Goal: Task Accomplishment & Management: Manage account settings

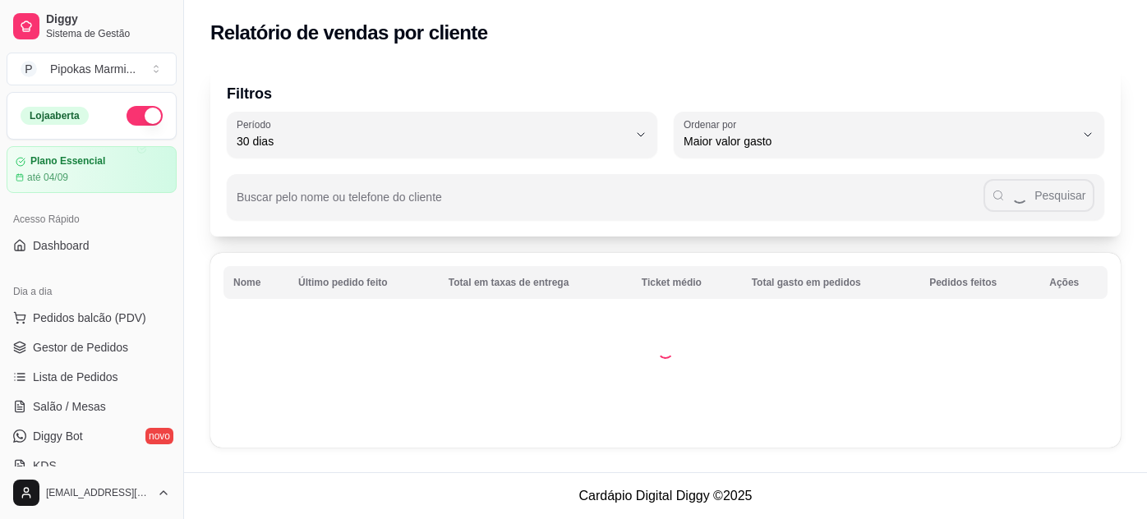
select select "30"
select select "HIGHEST_TOTAL_SPENT_WITH_ORDERS"
click at [85, 322] on span "Pedidos balcão (PDV)" at bounding box center [89, 318] width 113 height 16
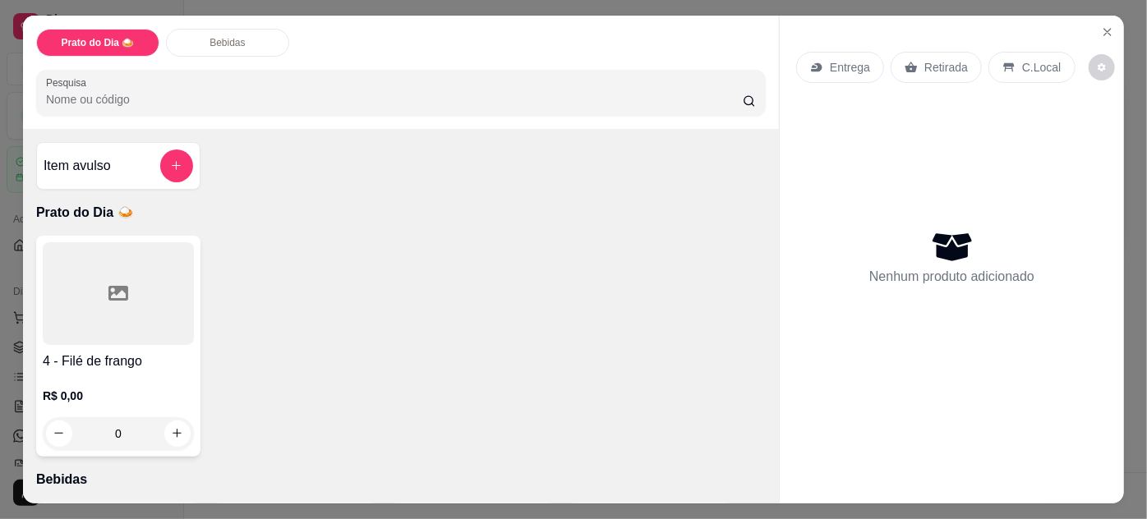
click at [101, 361] on h4 "4 - Filé de frango" at bounding box center [118, 362] width 151 height 20
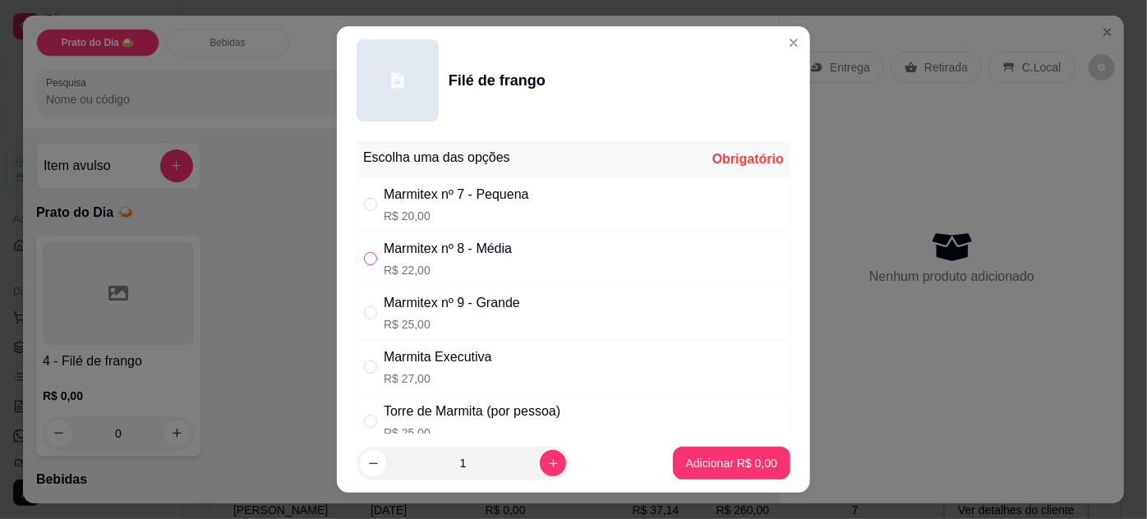
click at [371, 253] on input "" at bounding box center [370, 258] width 13 height 13
radio input "true"
click at [727, 441] on footer "1 Adicionar R$ 22,00" at bounding box center [573, 463] width 473 height 59
click at [721, 455] on button "Adicionar R$ 22,00" at bounding box center [729, 463] width 124 height 33
type input "1"
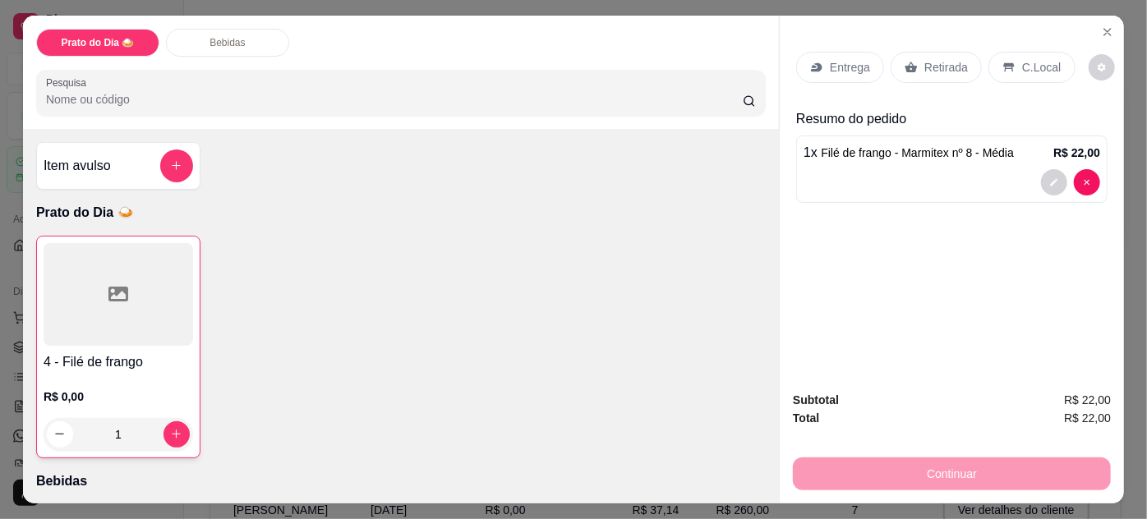
click at [941, 61] on p "Retirada" at bounding box center [947, 67] width 44 height 16
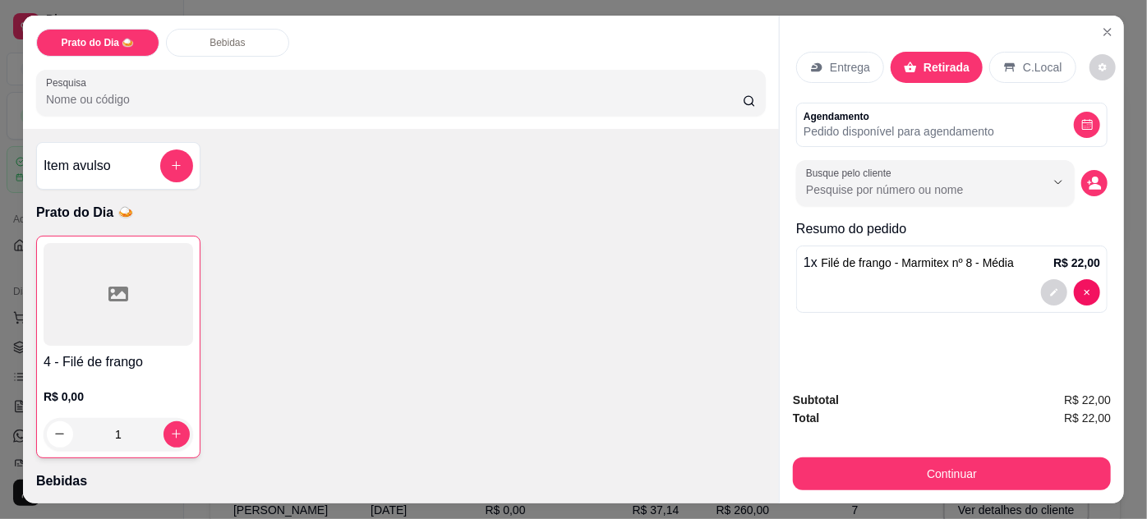
click at [920, 485] on div "Subtotal R$ 22,00 Total R$ 22,00 Continuar" at bounding box center [952, 441] width 344 height 126
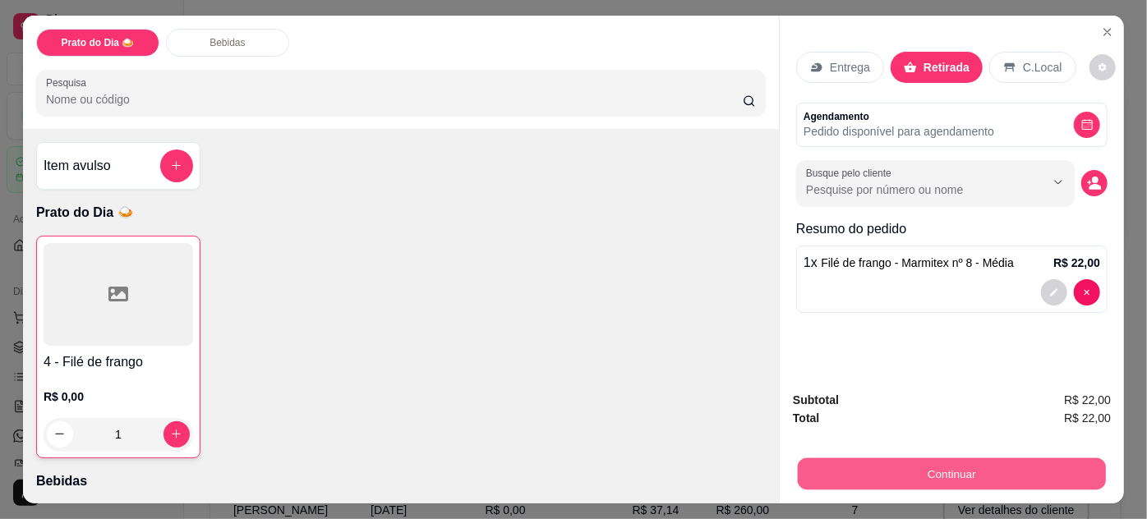
click at [918, 468] on button "Continuar" at bounding box center [952, 475] width 308 height 32
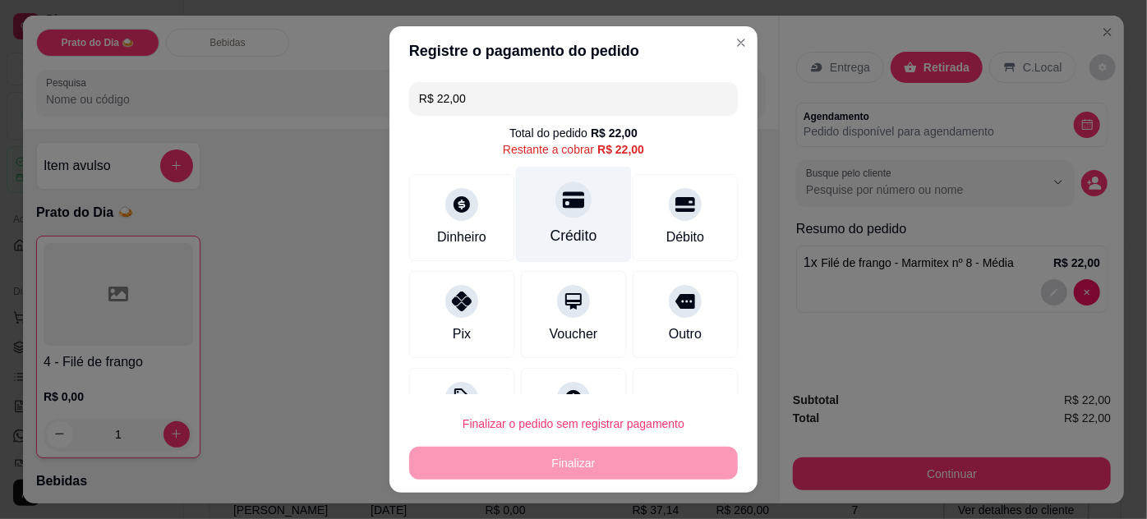
drag, startPoint x: 564, startPoint y: 203, endPoint x: 556, endPoint y: 212, distance: 11.7
click at [565, 202] on icon at bounding box center [573, 199] width 21 height 21
type input "R$ 0,00"
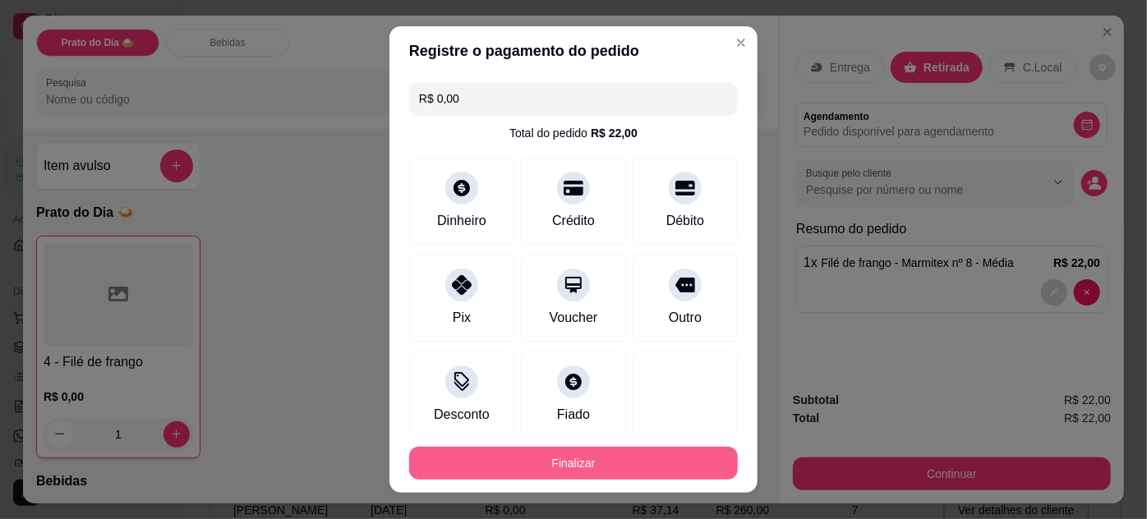
click at [605, 456] on button "Finalizar" at bounding box center [573, 463] width 329 height 33
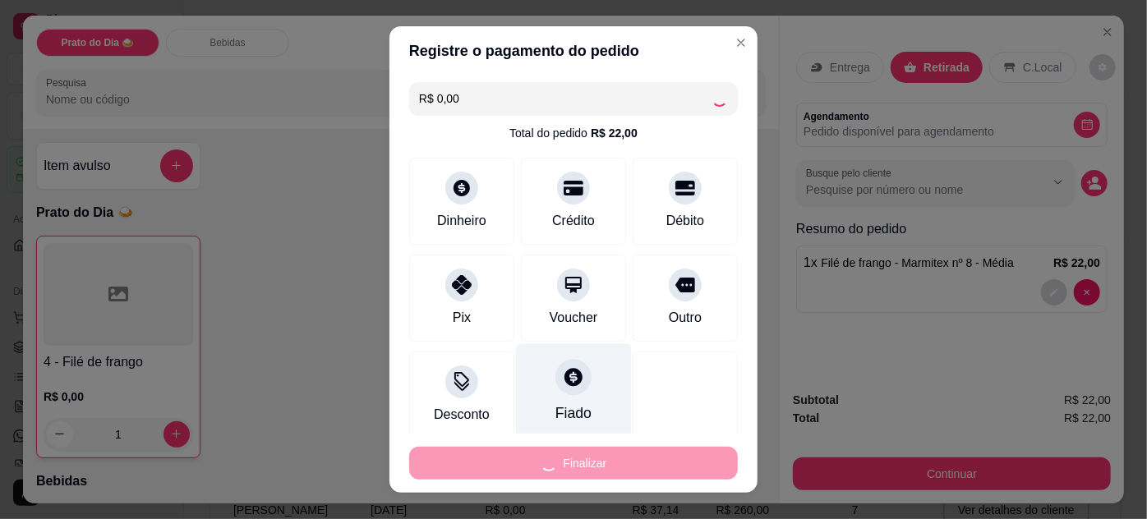
type input "0"
type input "-R$ 22,00"
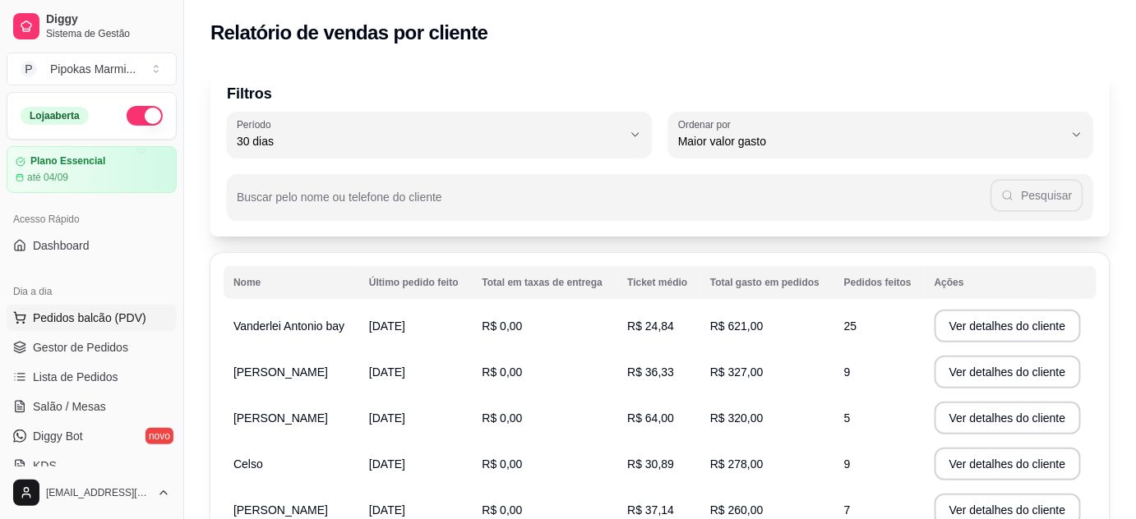
click at [136, 321] on span "Pedidos balcão (PDV)" at bounding box center [89, 318] width 113 height 16
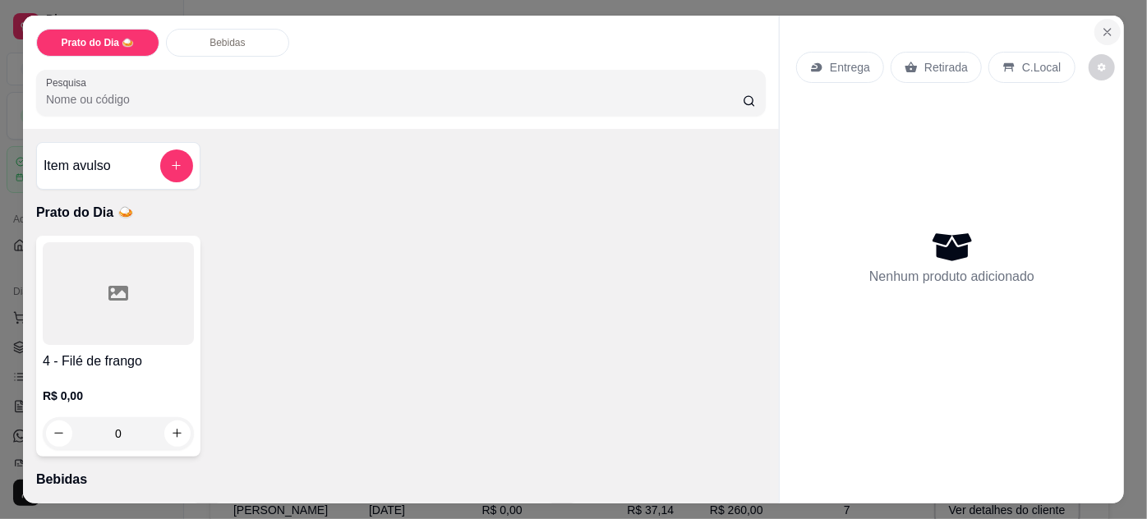
click at [1105, 29] on icon "Close" at bounding box center [1108, 32] width 7 height 7
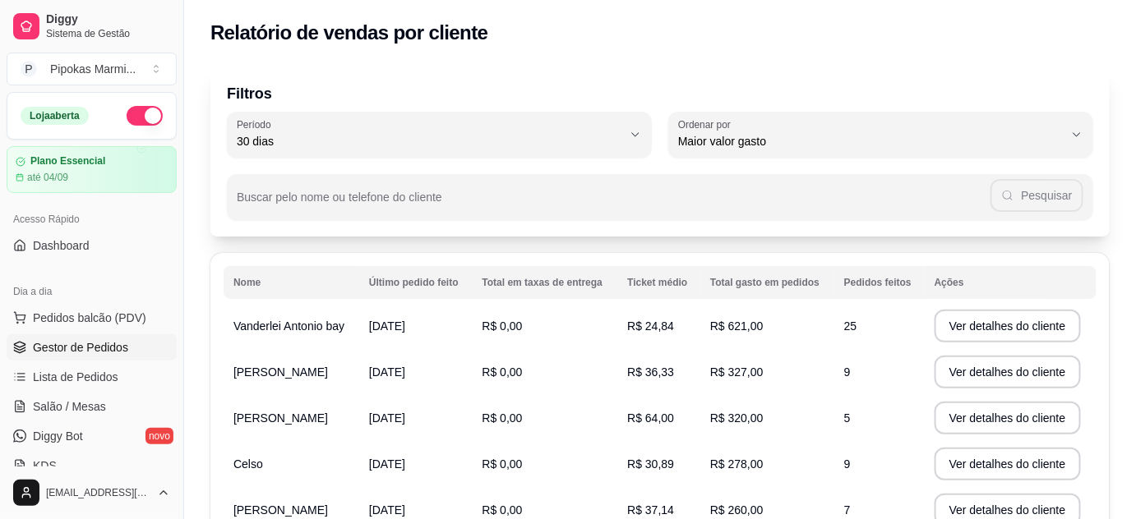
click at [105, 358] on link "Gestor de Pedidos" at bounding box center [92, 348] width 170 height 26
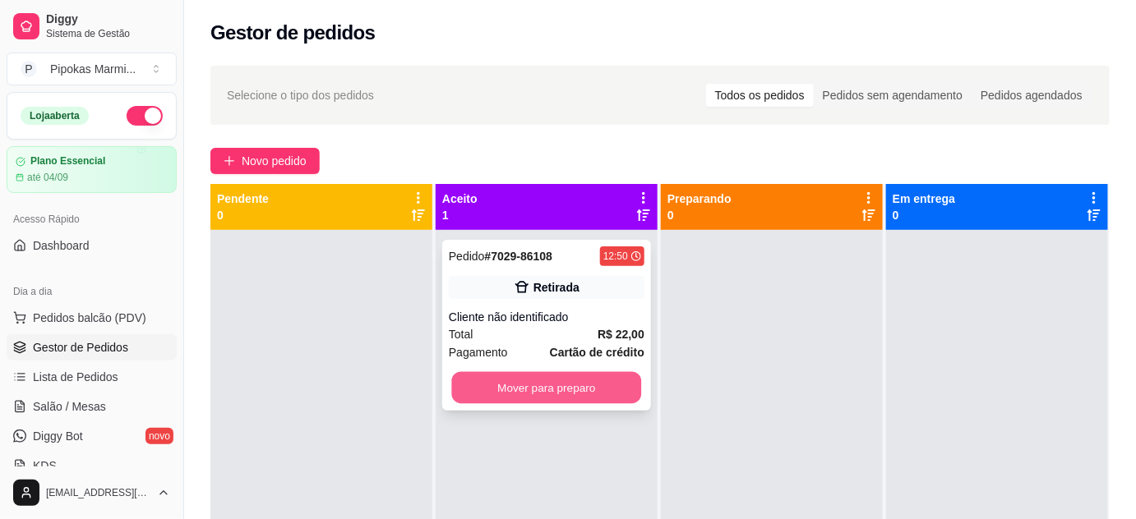
click at [556, 385] on button "Mover para preparo" at bounding box center [547, 388] width 190 height 32
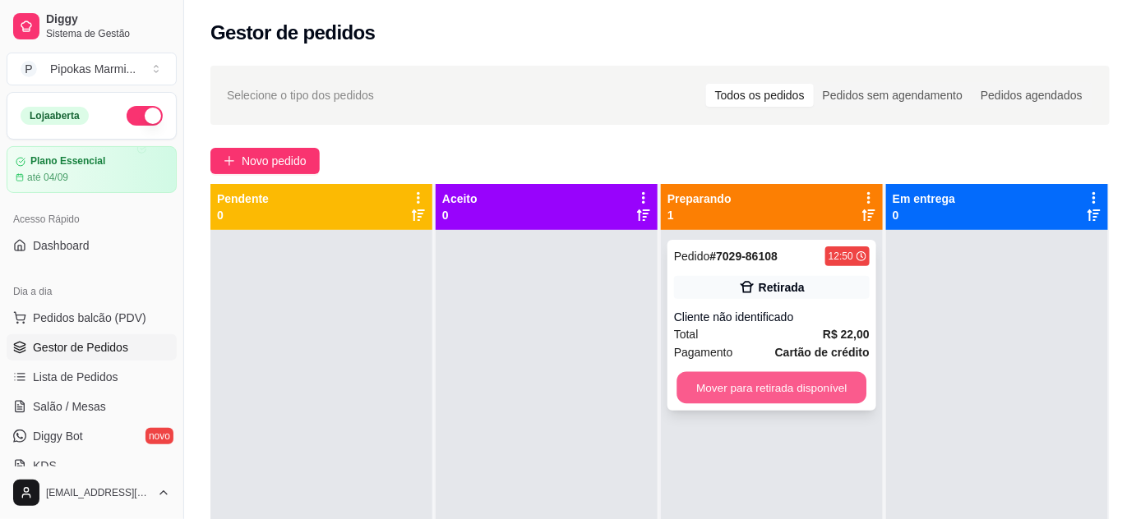
click at [721, 378] on button "Mover para retirada disponível" at bounding box center [772, 388] width 190 height 32
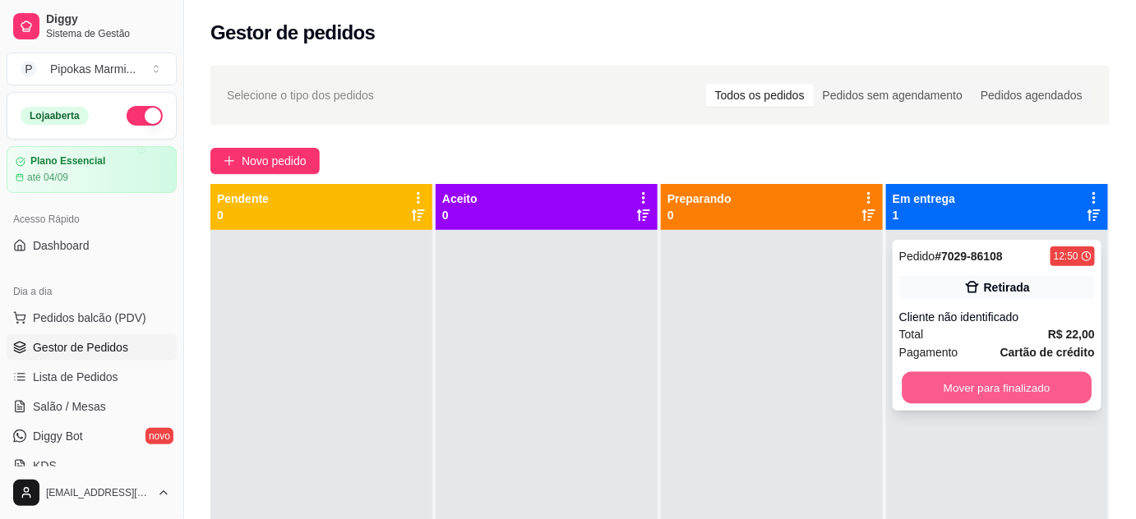
click at [1006, 390] on button "Mover para finalizado" at bounding box center [997, 388] width 190 height 32
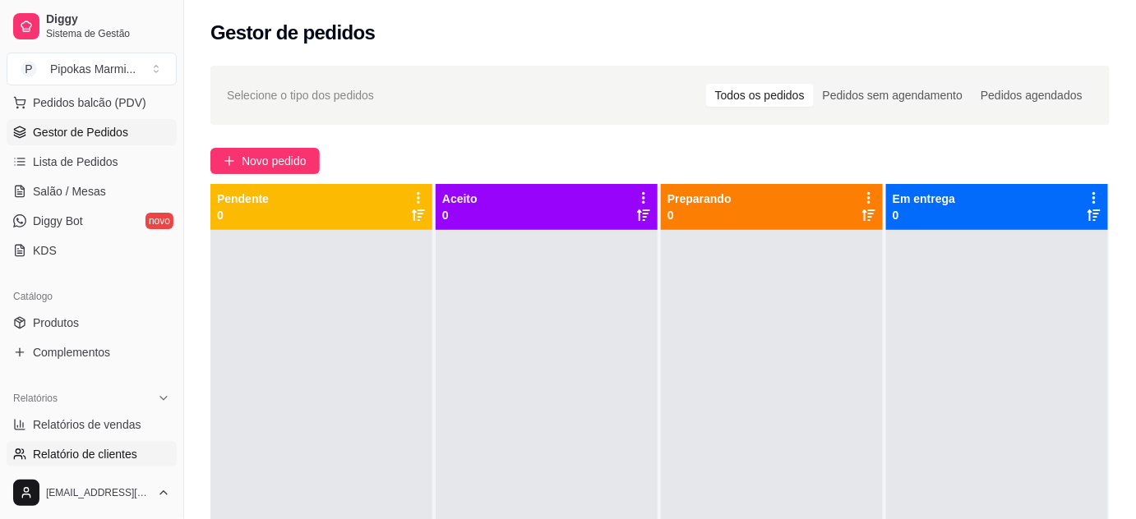
scroll to position [298, 0]
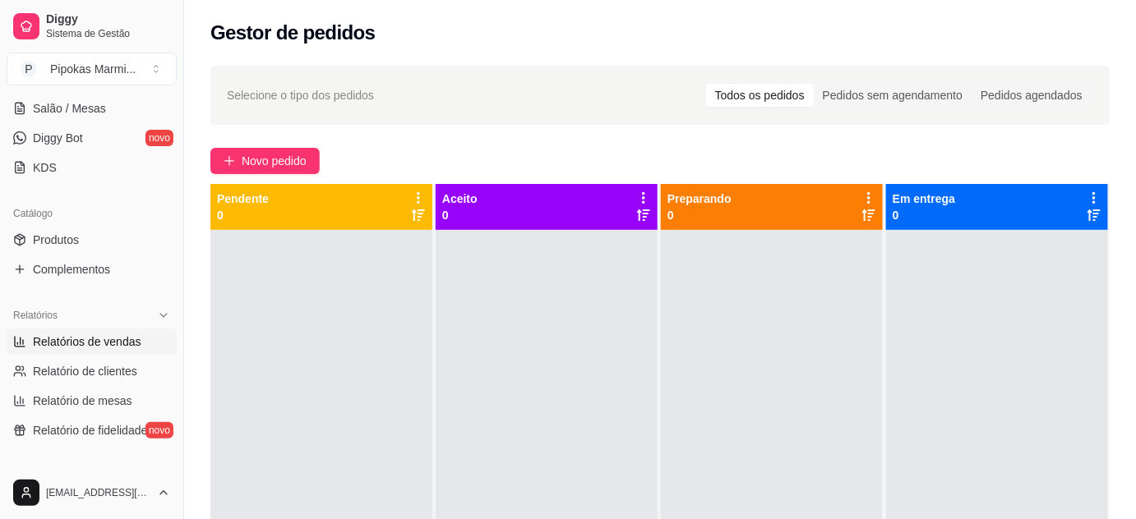
click at [83, 350] on link "Relatórios de vendas" at bounding box center [92, 342] width 170 height 26
select select "ALL"
select select "0"
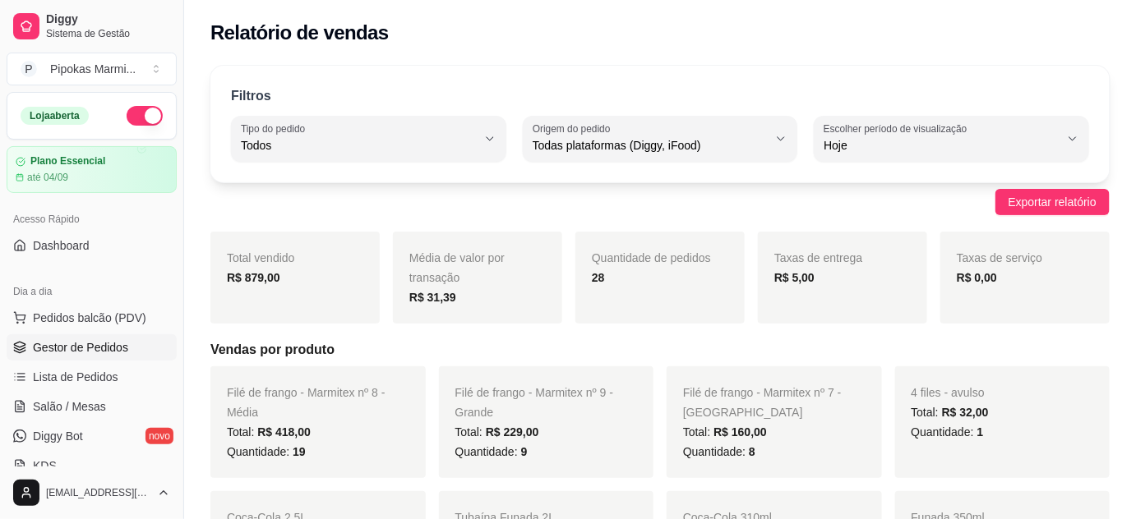
click at [72, 350] on span "Gestor de Pedidos" at bounding box center [80, 347] width 95 height 16
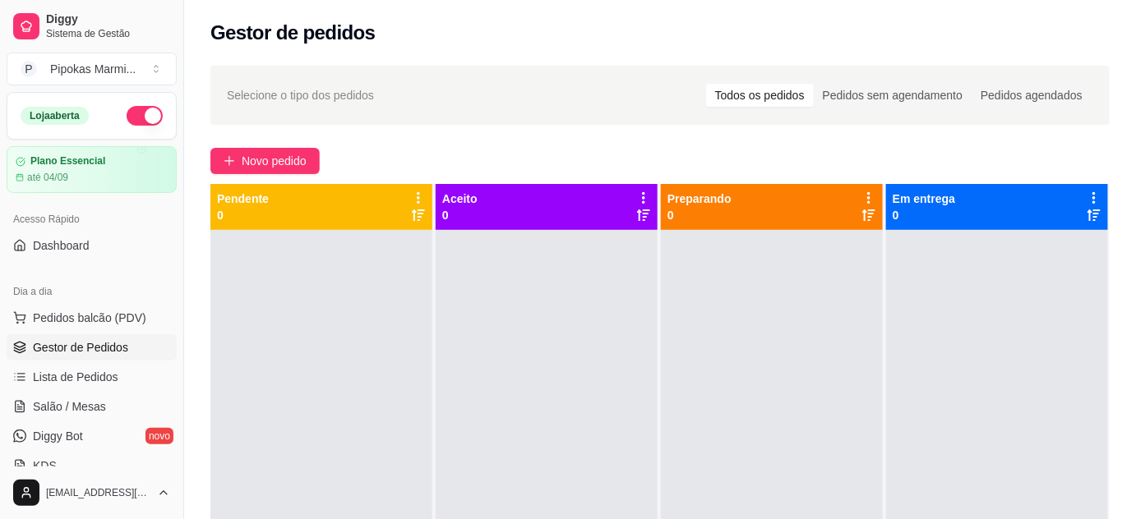
drag, startPoint x: 168, startPoint y: 293, endPoint x: 256, endPoint y: 250, distance: 97.8
select select "ALL"
select select "0"
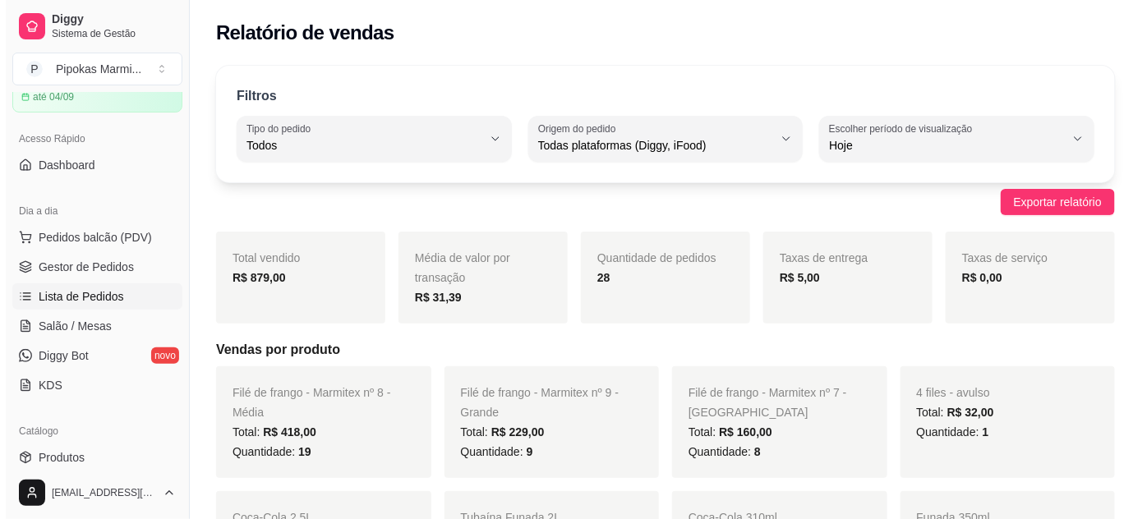
scroll to position [74, 0]
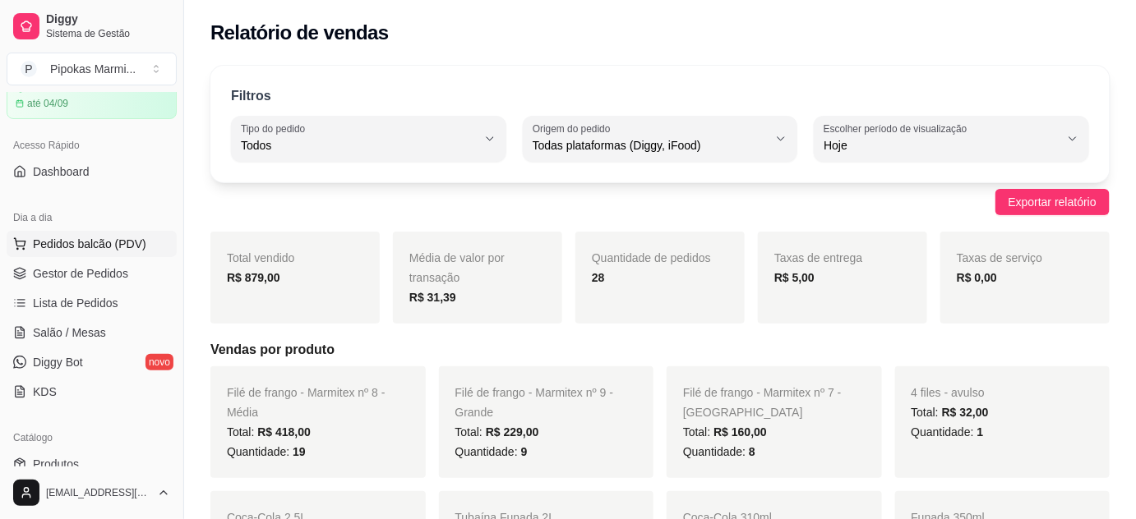
click at [80, 240] on span "Pedidos balcão (PDV)" at bounding box center [89, 244] width 113 height 16
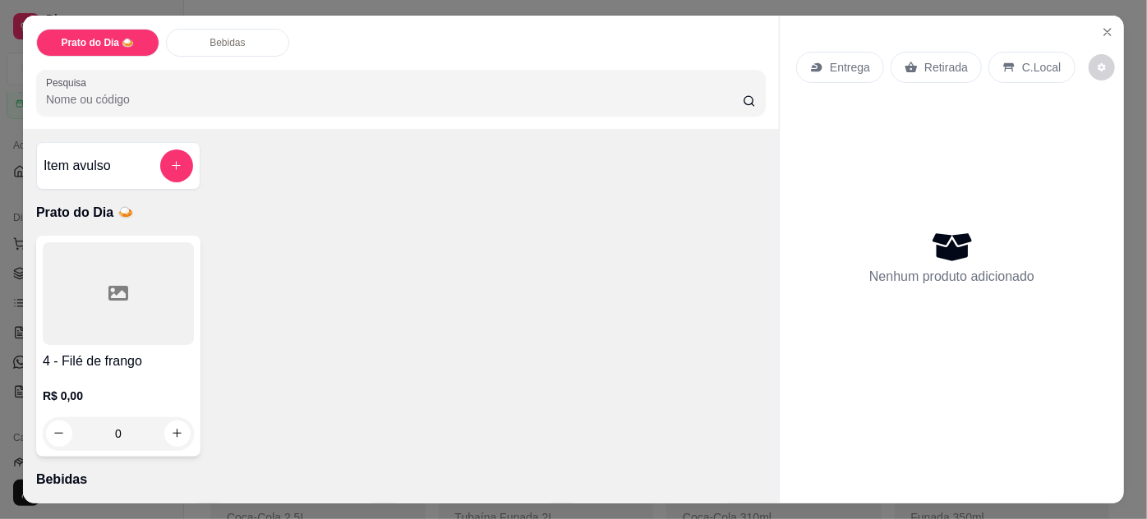
click at [171, 316] on div at bounding box center [118, 293] width 151 height 103
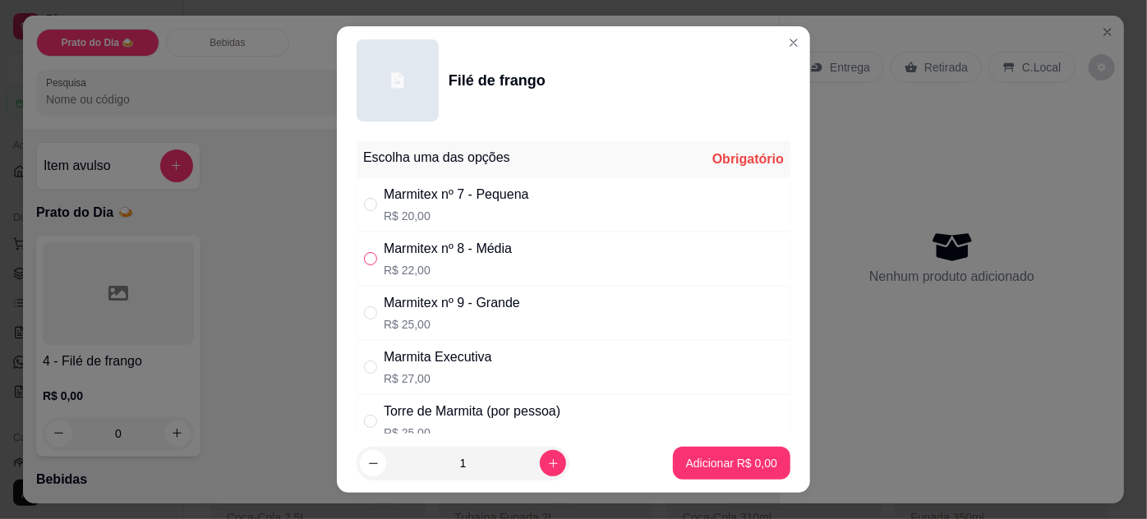
click at [369, 256] on input "" at bounding box center [370, 258] width 13 height 13
radio input "true"
click at [726, 466] on p "Adicionar R$ 22,00" at bounding box center [729, 463] width 98 height 16
type input "1"
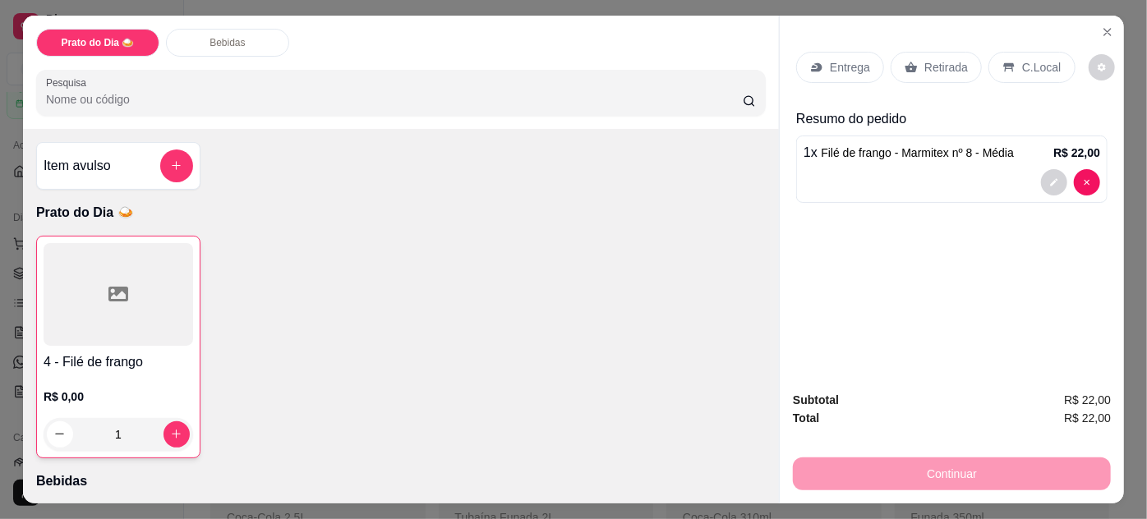
click at [947, 59] on p "Retirada" at bounding box center [947, 67] width 44 height 16
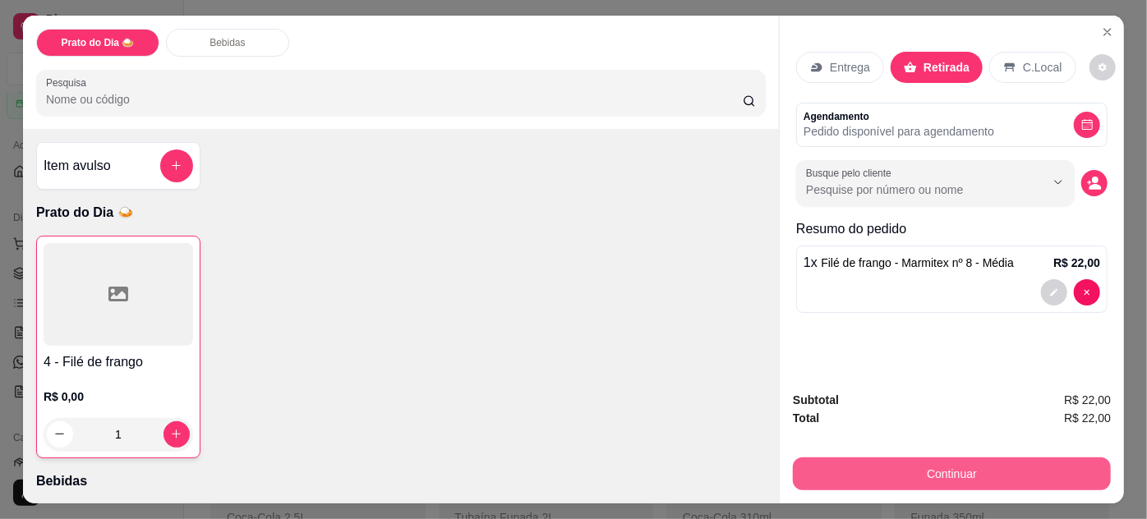
click at [933, 458] on button "Continuar" at bounding box center [952, 474] width 318 height 33
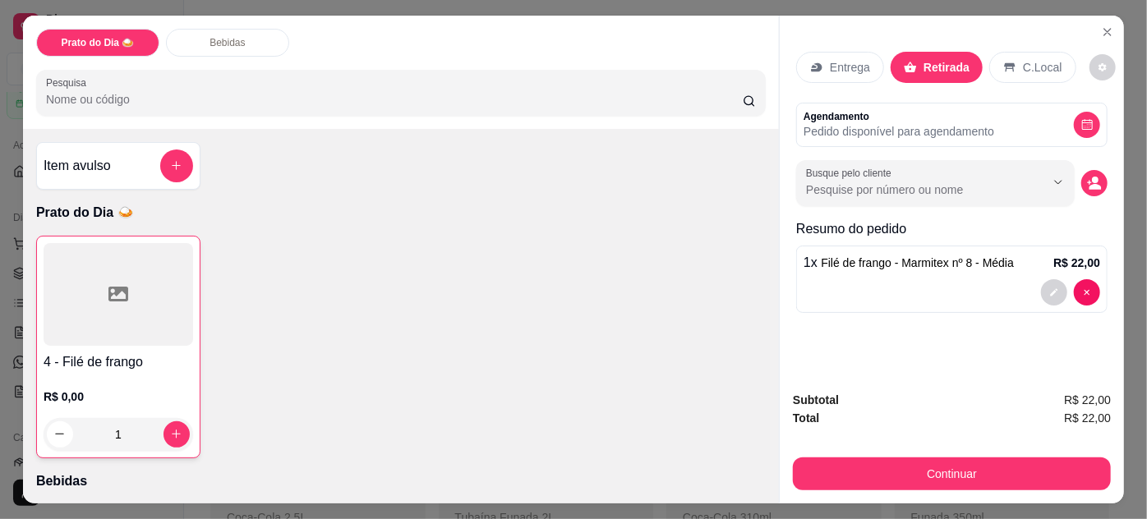
click at [861, 59] on p "Entrega" at bounding box center [850, 67] width 40 height 16
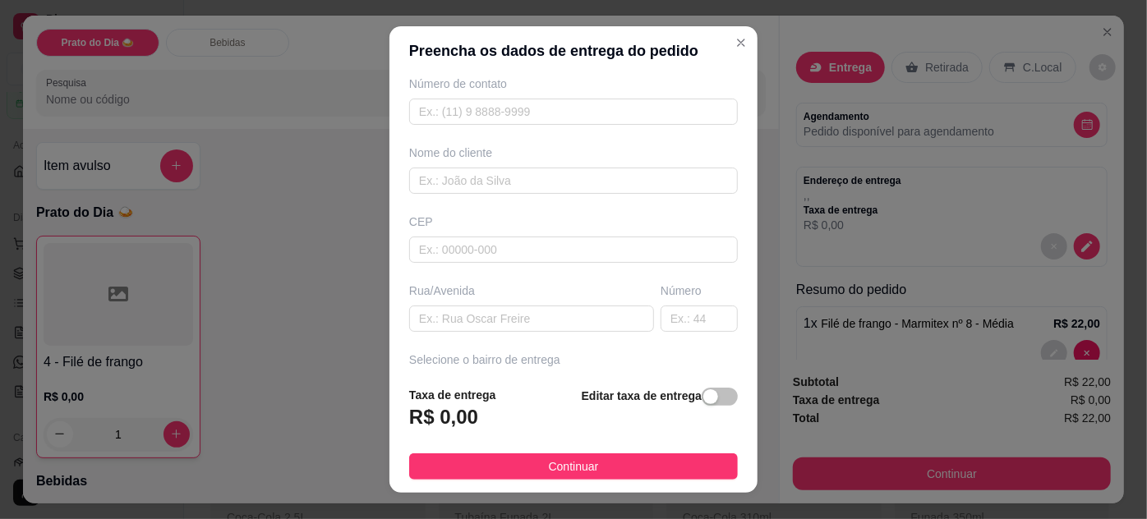
scroll to position [224, 0]
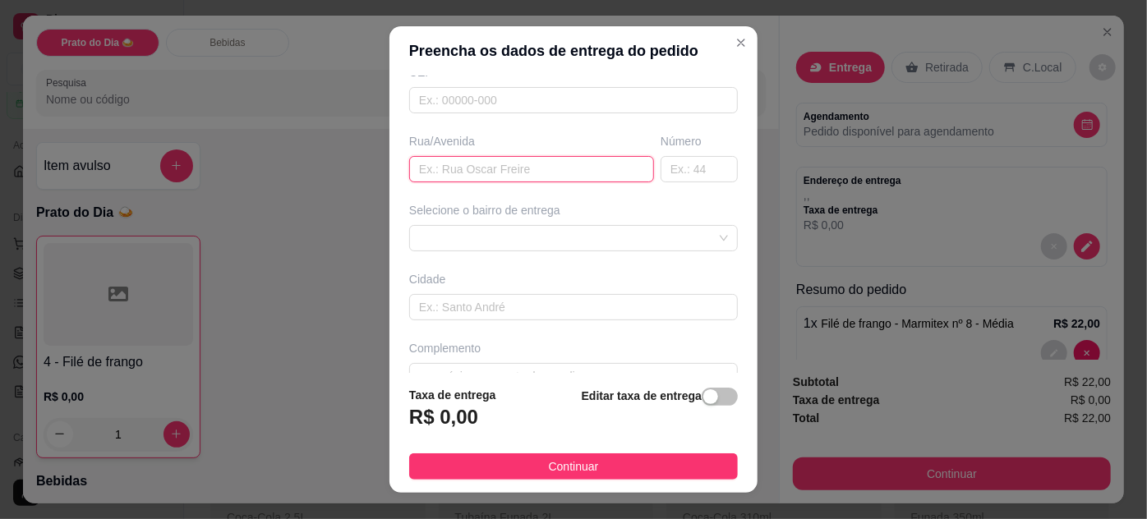
click at [519, 157] on input "text" at bounding box center [531, 169] width 245 height 26
paste input "R julho [PERSON_NAME] 408 oliveira 1"
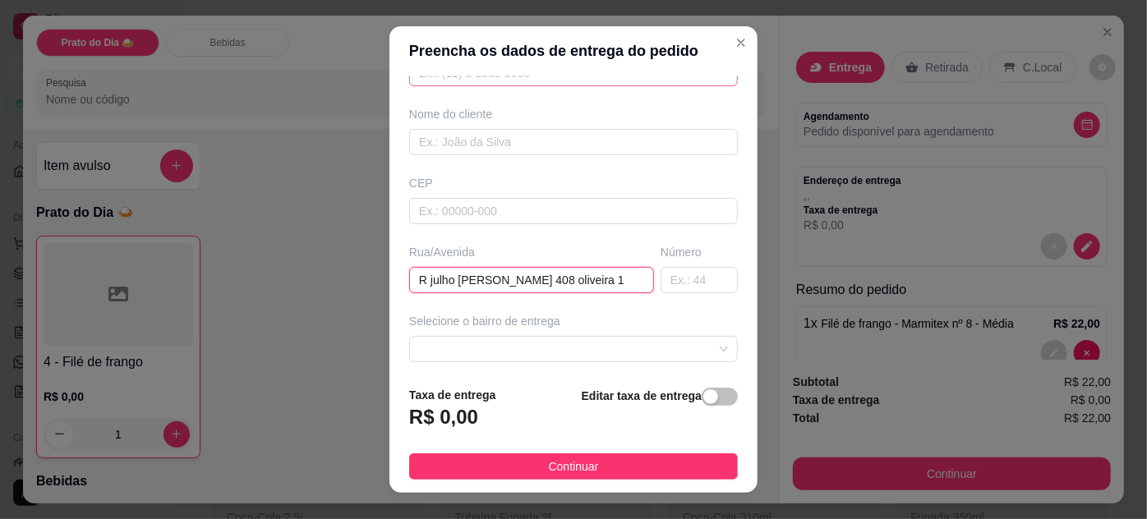
scroll to position [0, 0]
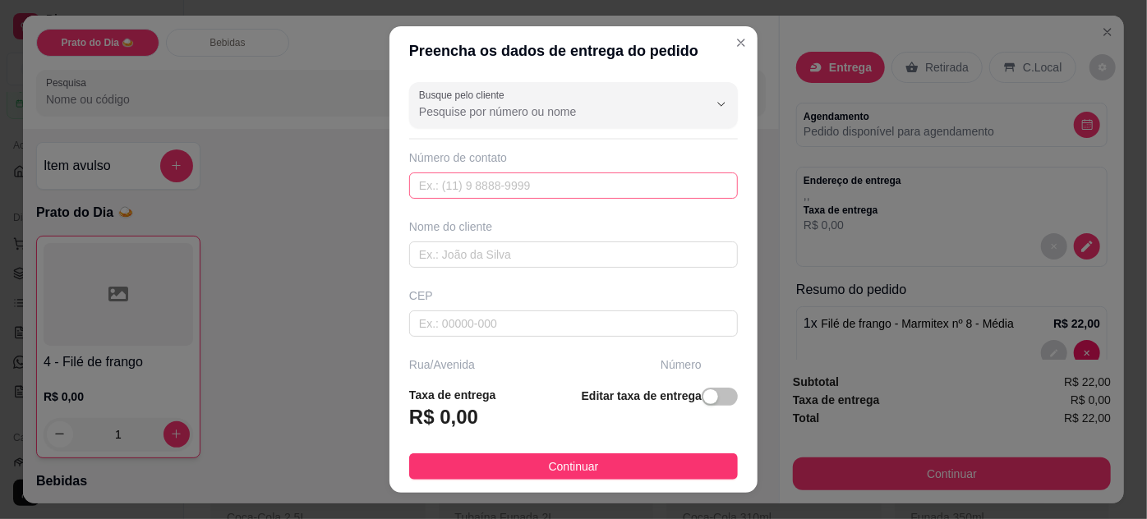
type input "R julho [PERSON_NAME] 408 oliveira 1"
click at [480, 180] on input "text" at bounding box center [573, 186] width 329 height 26
click at [471, 181] on input "text" at bounding box center [573, 186] width 329 height 26
paste input "556 79245-1039"
type input "556 79245-1039"
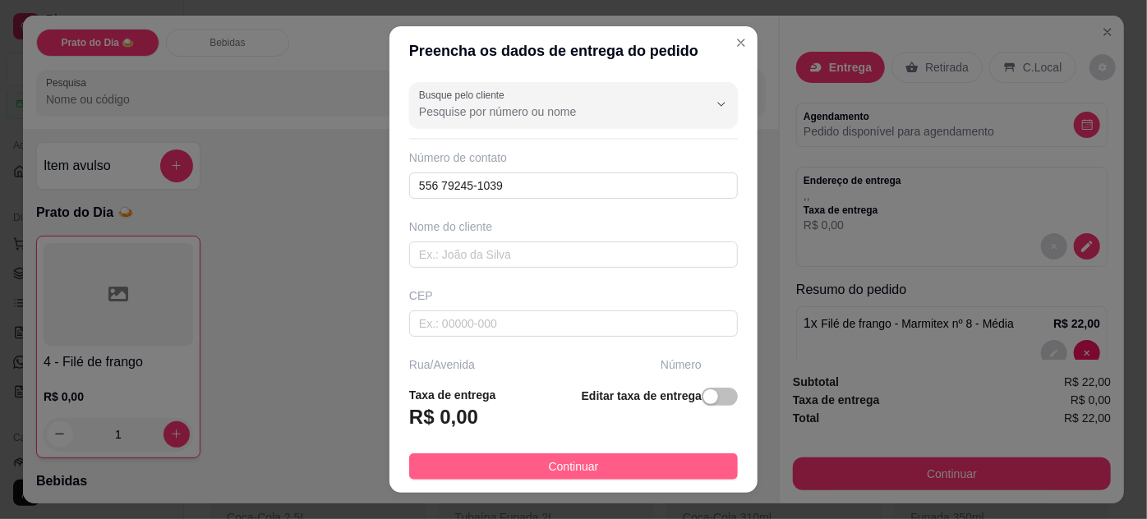
click at [667, 470] on button "Continuar" at bounding box center [573, 467] width 329 height 26
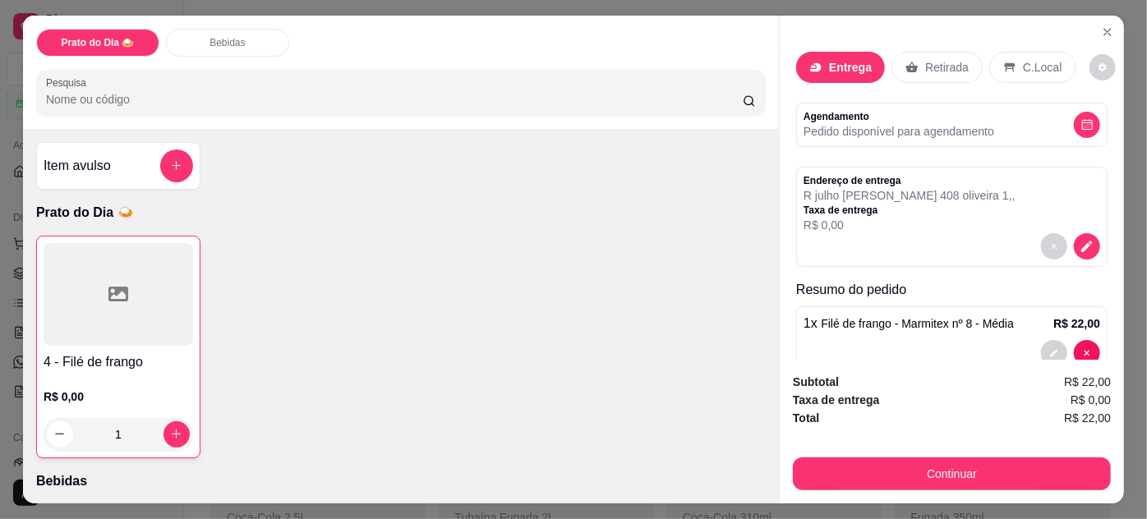
click at [935, 60] on p "Retirada" at bounding box center [947, 67] width 44 height 16
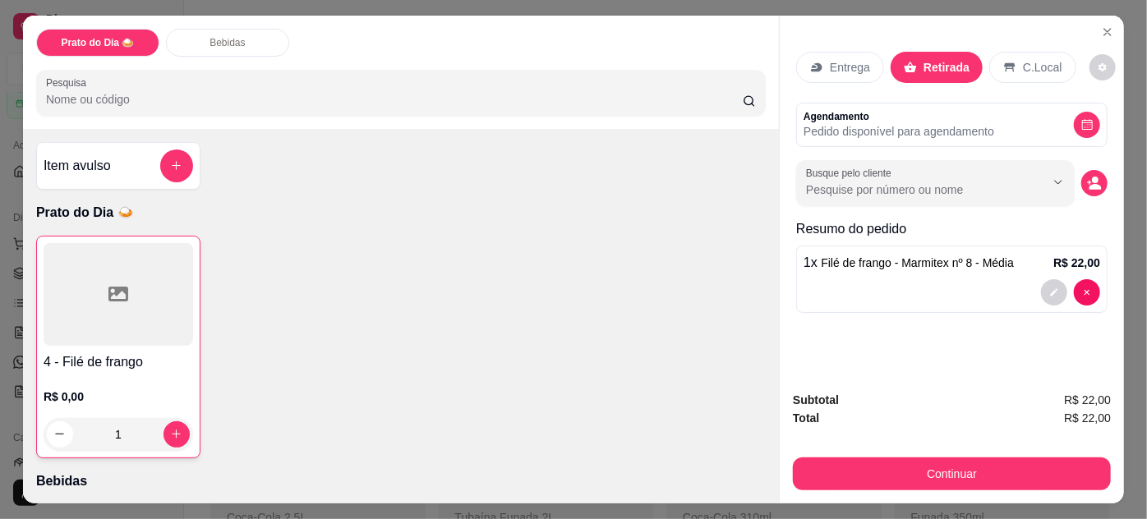
click at [839, 69] on p "Entrega" at bounding box center [850, 67] width 40 height 16
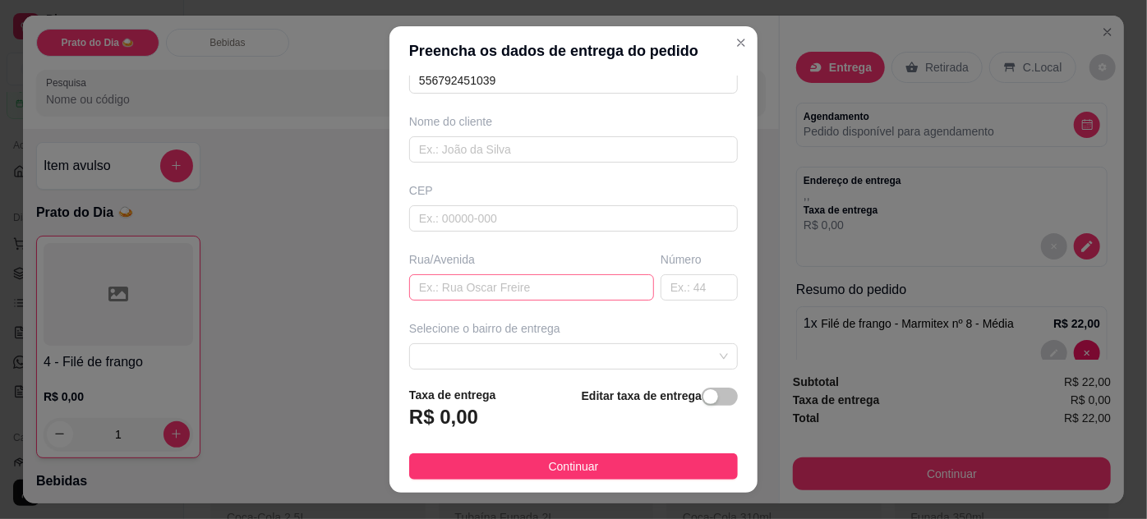
scroll to position [103, 0]
click at [472, 290] on input "text" at bounding box center [531, 290] width 245 height 26
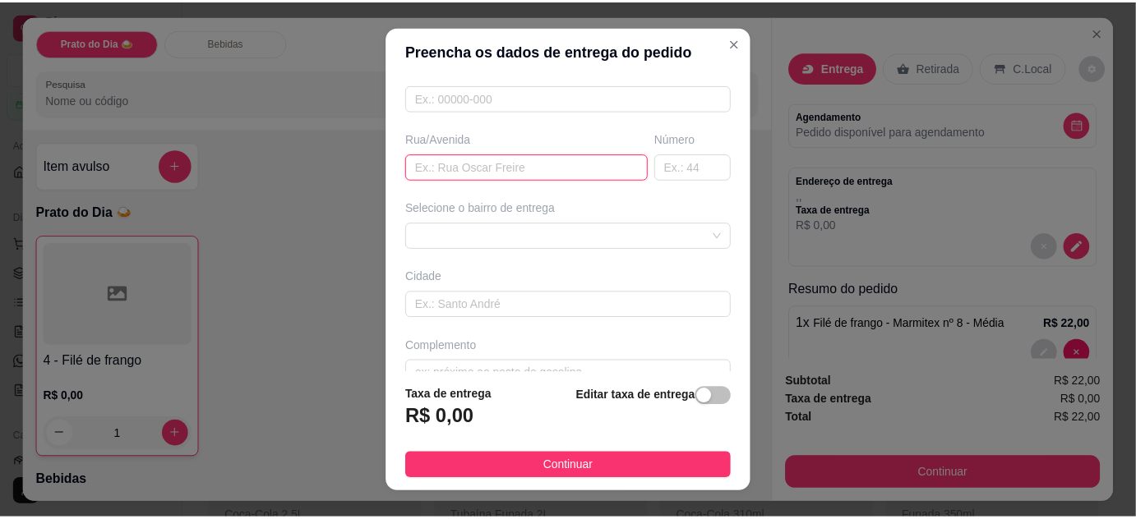
scroll to position [252, 0]
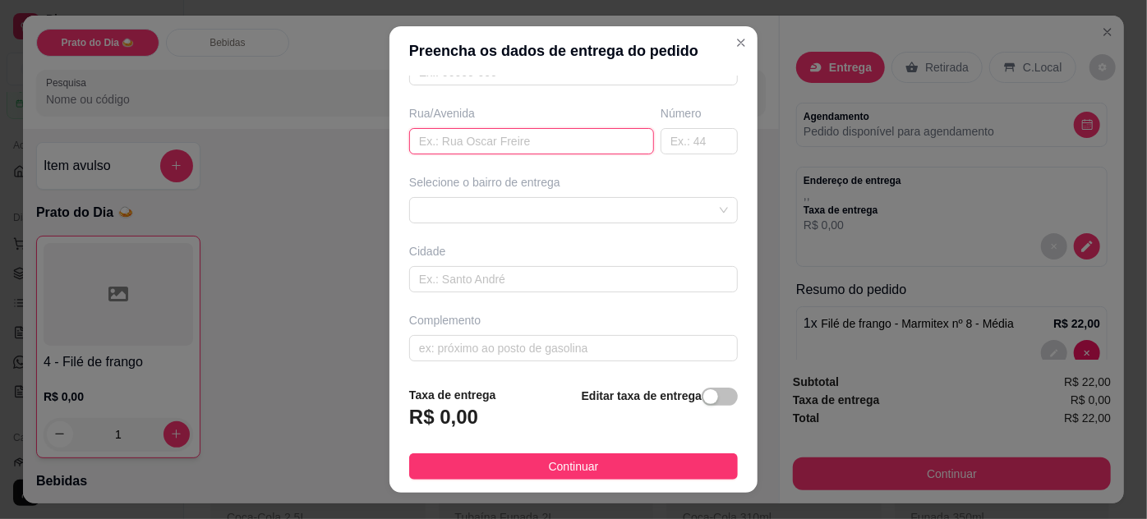
paste input "R julho [PERSON_NAME] 408 oliveira"
type input "R julho [PERSON_NAME] 408 oliveira"
click at [625, 471] on button "Continuar" at bounding box center [573, 467] width 329 height 26
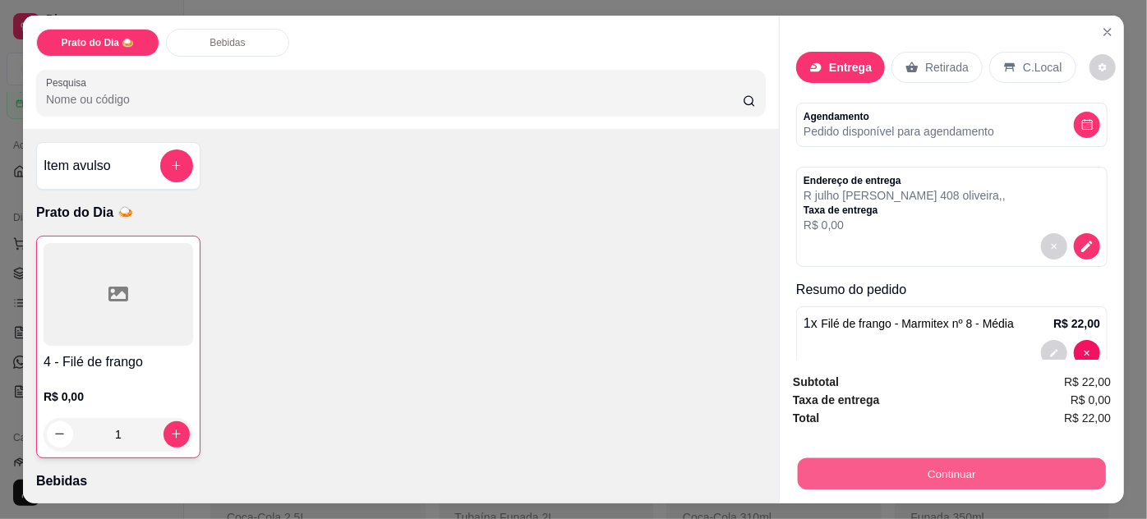
click at [925, 476] on button "Continuar" at bounding box center [952, 475] width 308 height 32
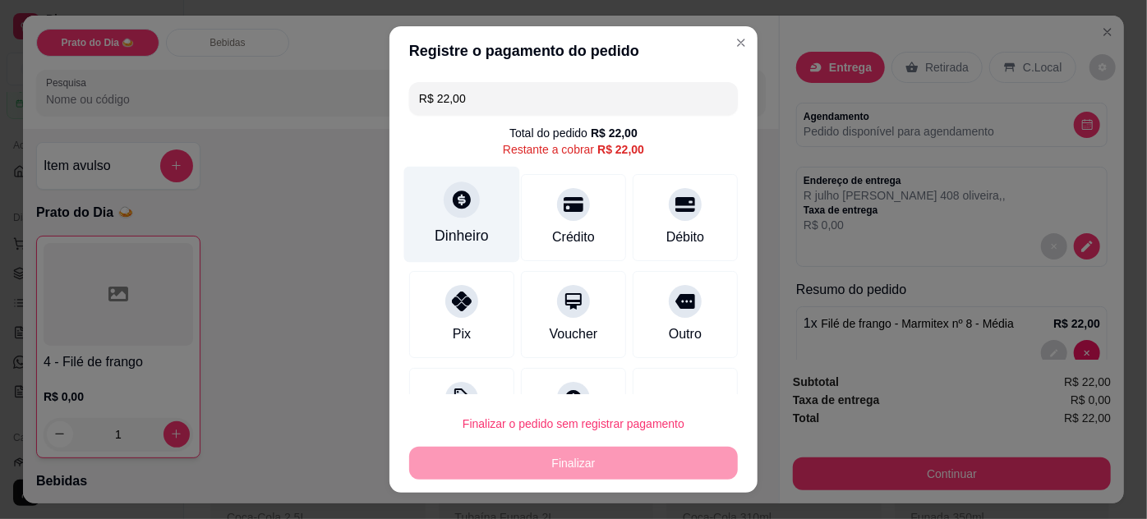
click at [475, 212] on div "Dinheiro" at bounding box center [462, 214] width 116 height 96
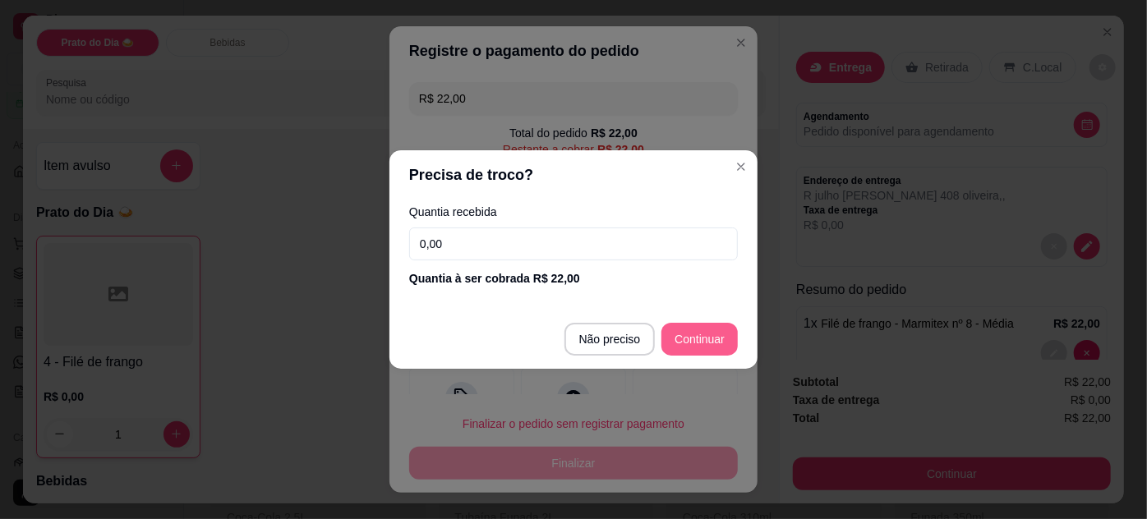
type input "R$ 0,00"
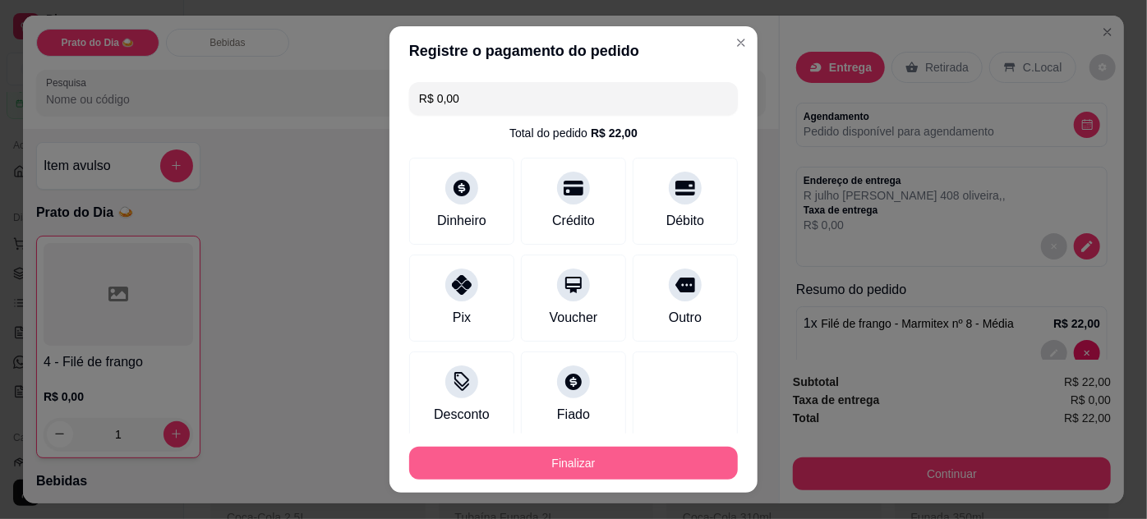
click at [570, 469] on button "Finalizar" at bounding box center [573, 463] width 329 height 33
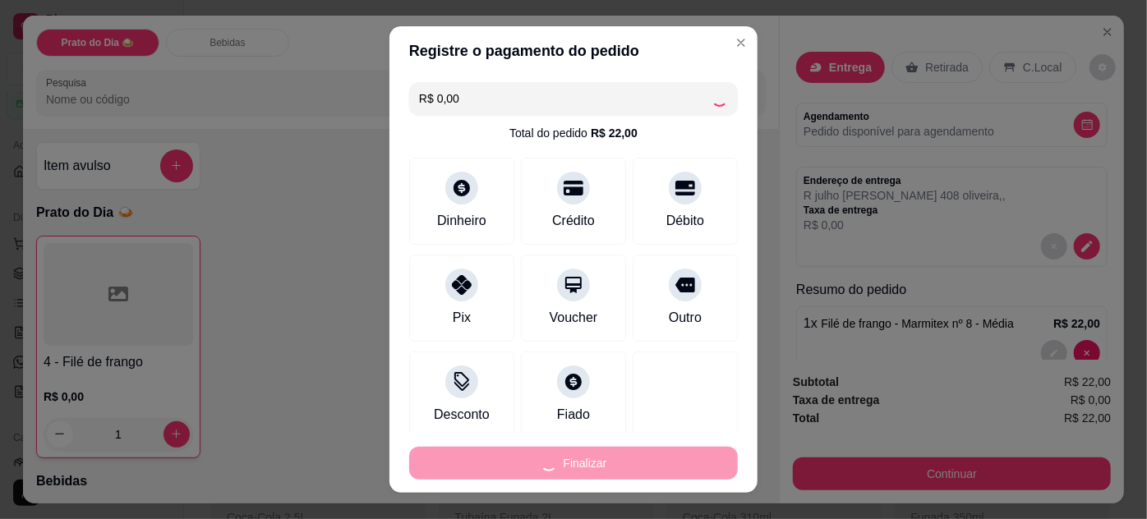
type input "0"
type input "-R$ 22,00"
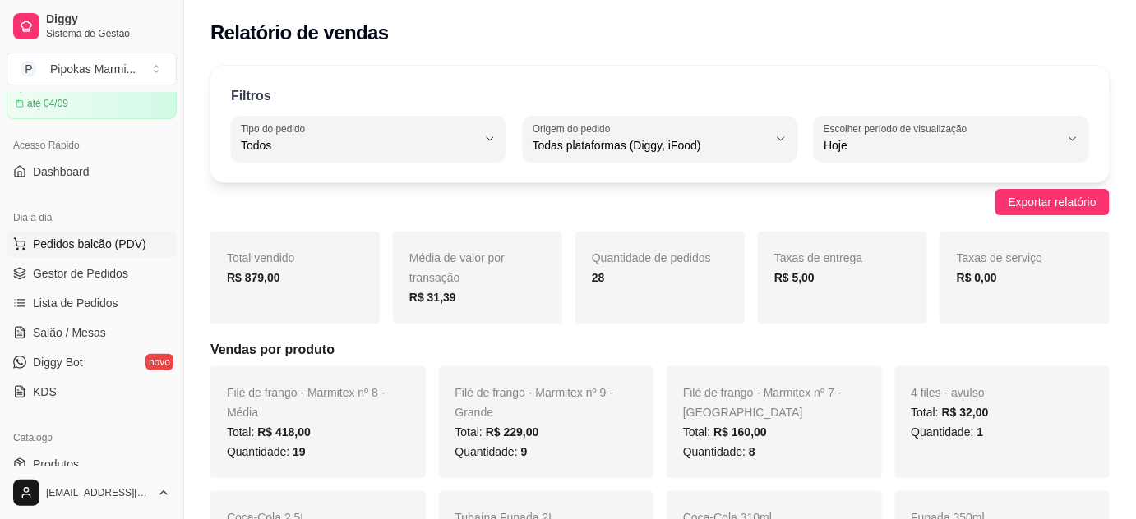
click at [66, 239] on span "Pedidos balcão (PDV)" at bounding box center [89, 244] width 113 height 16
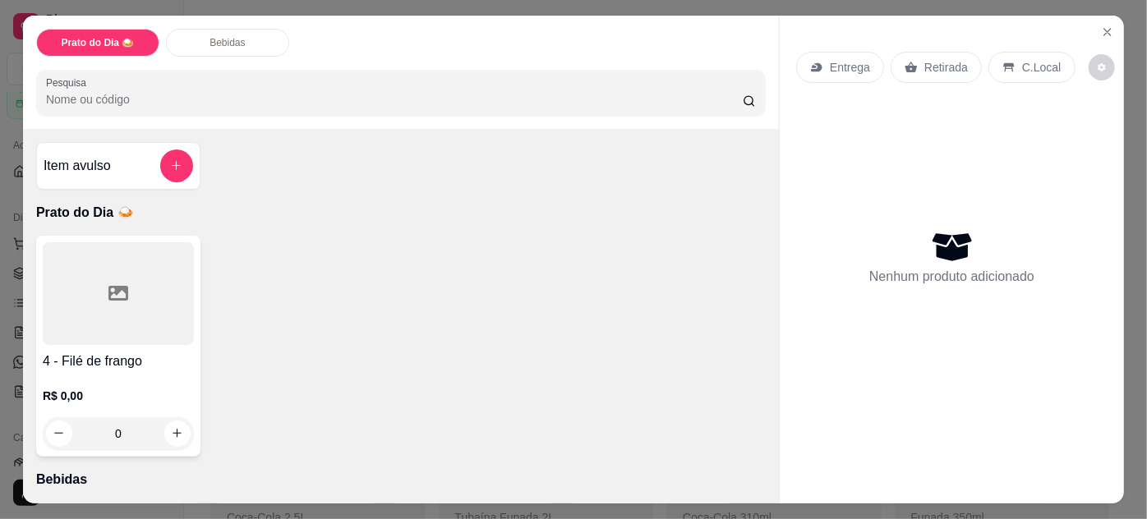
click at [730, 188] on div "Item avulso Prato do Dia 🍛 4 - Filé de frango R$ 0,00 0 Bebidas 10 - Água sem g…" at bounding box center [401, 316] width 756 height 375
click at [1101, 31] on icon "Close" at bounding box center [1107, 31] width 13 height 13
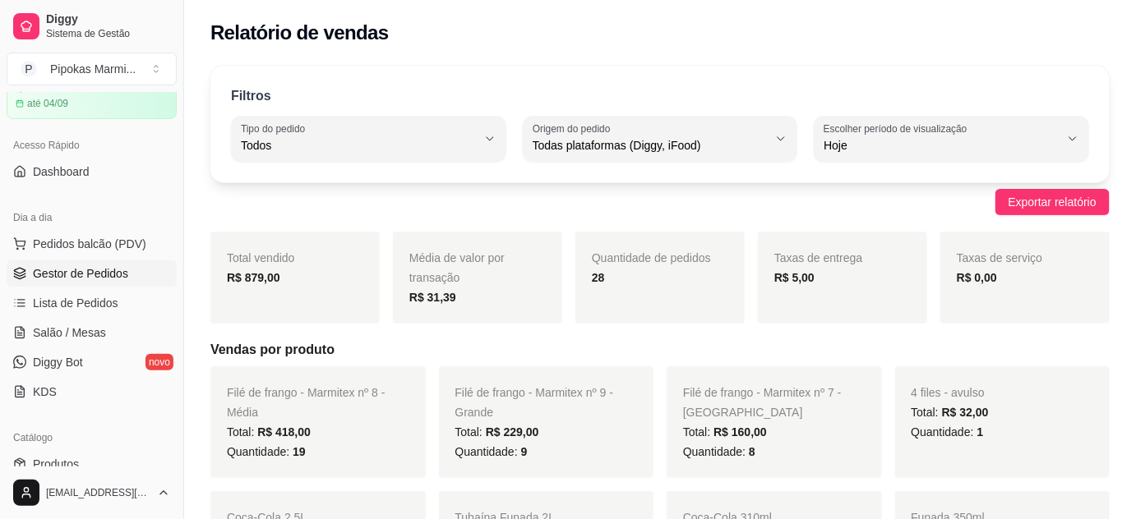
click at [81, 269] on span "Gestor de Pedidos" at bounding box center [80, 273] width 95 height 16
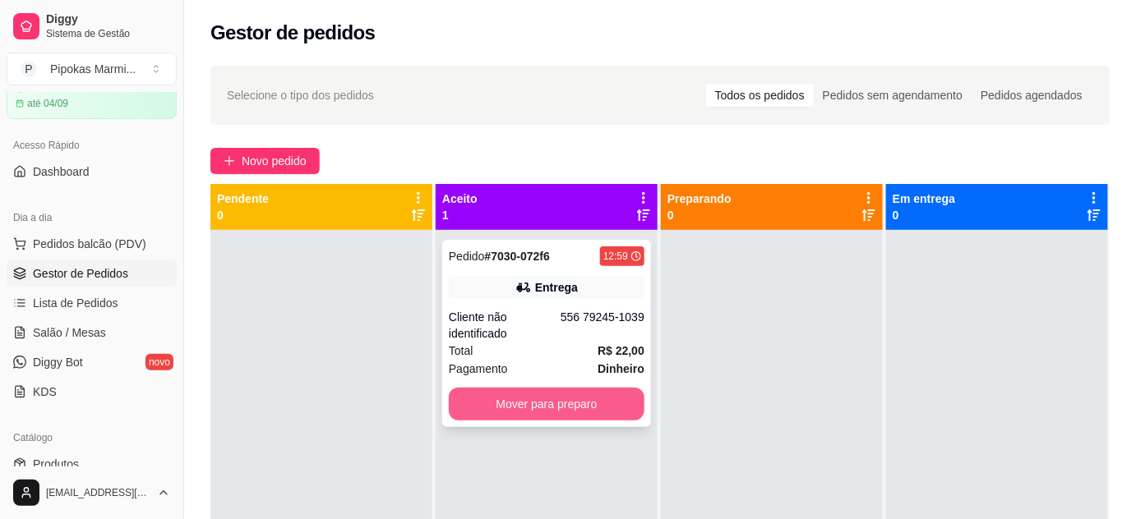
click at [530, 392] on button "Mover para preparo" at bounding box center [547, 404] width 196 height 33
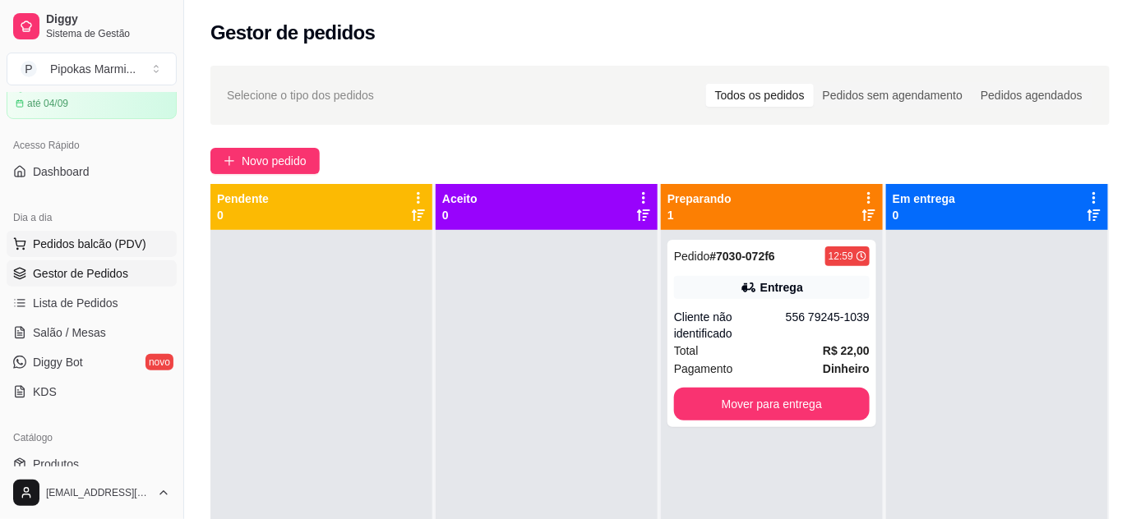
click at [115, 243] on span "Pedidos balcão (PDV)" at bounding box center [89, 244] width 113 height 16
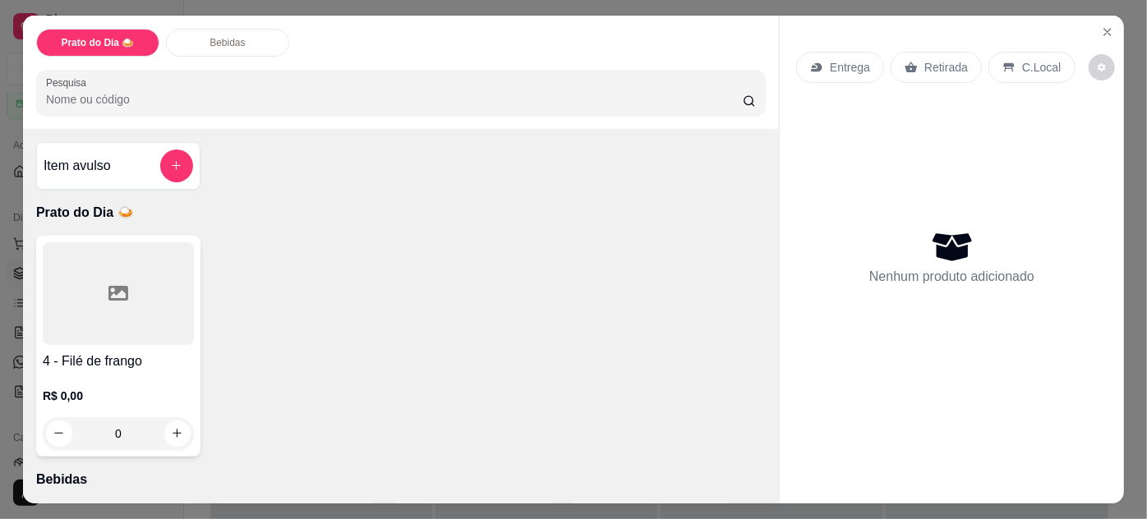
click at [138, 315] on div at bounding box center [118, 293] width 151 height 103
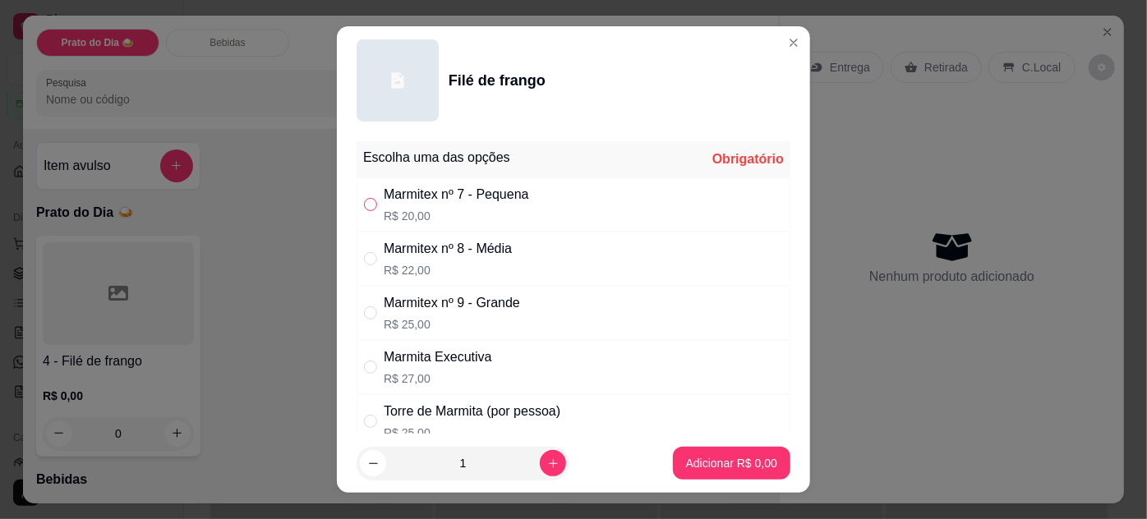
click at [364, 205] on input "" at bounding box center [370, 204] width 13 height 13
radio input "true"
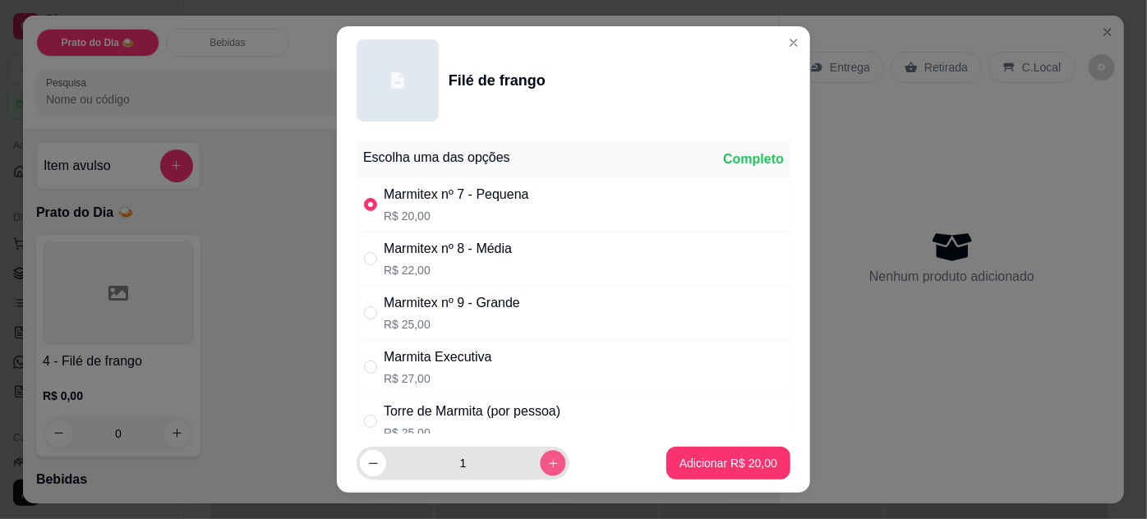
click at [547, 460] on icon "increase-product-quantity" at bounding box center [553, 464] width 12 height 12
type input "2"
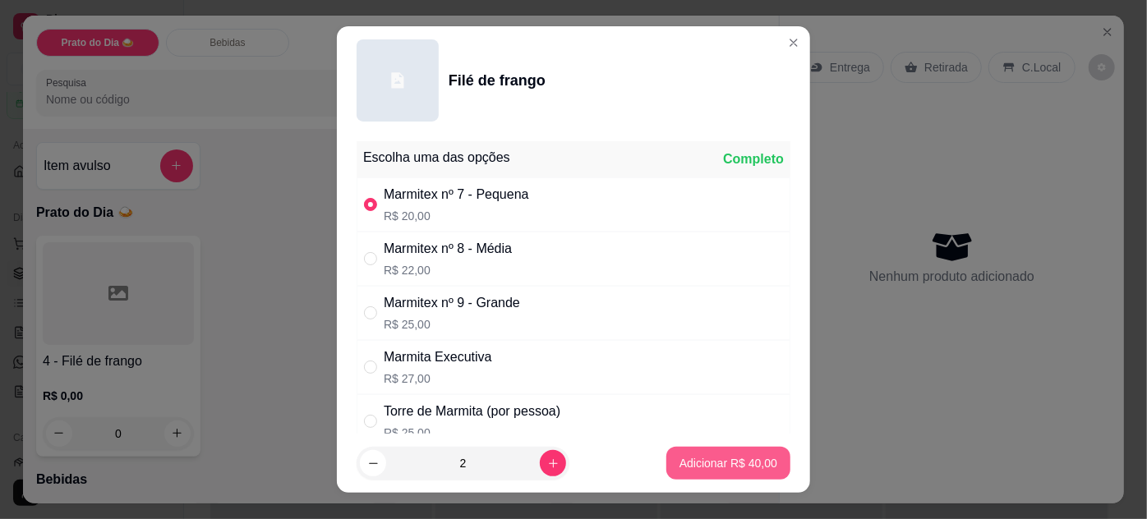
click at [729, 465] on p "Adicionar R$ 40,00" at bounding box center [729, 463] width 98 height 16
type input "2"
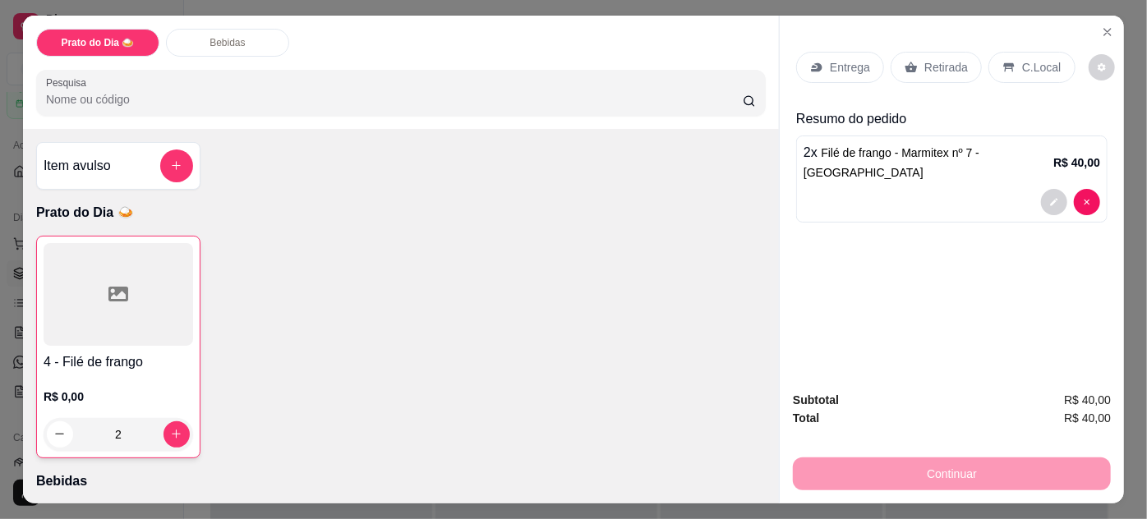
click at [935, 68] on p "Retirada" at bounding box center [947, 67] width 44 height 16
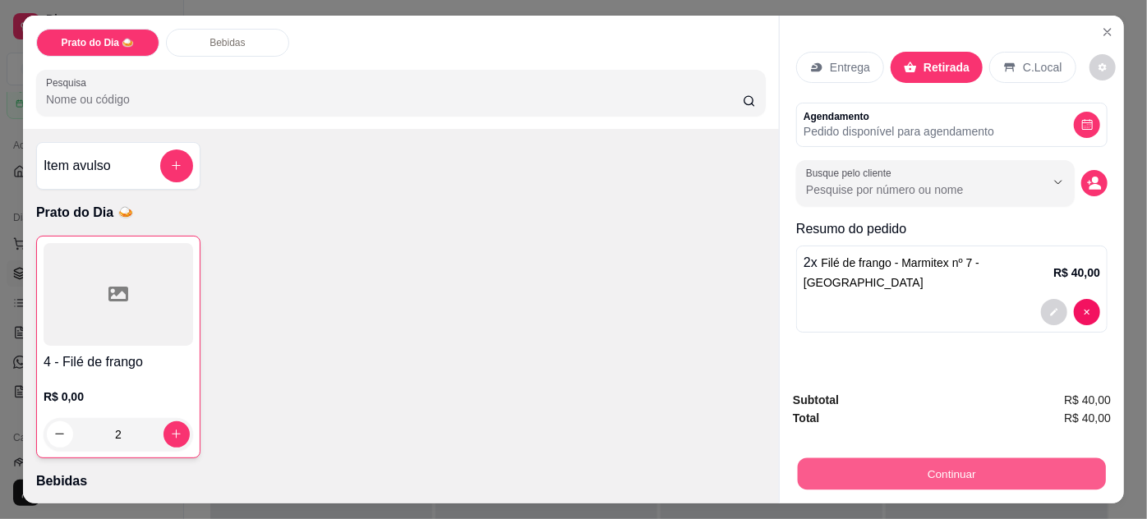
click at [958, 473] on button "Continuar" at bounding box center [952, 475] width 308 height 32
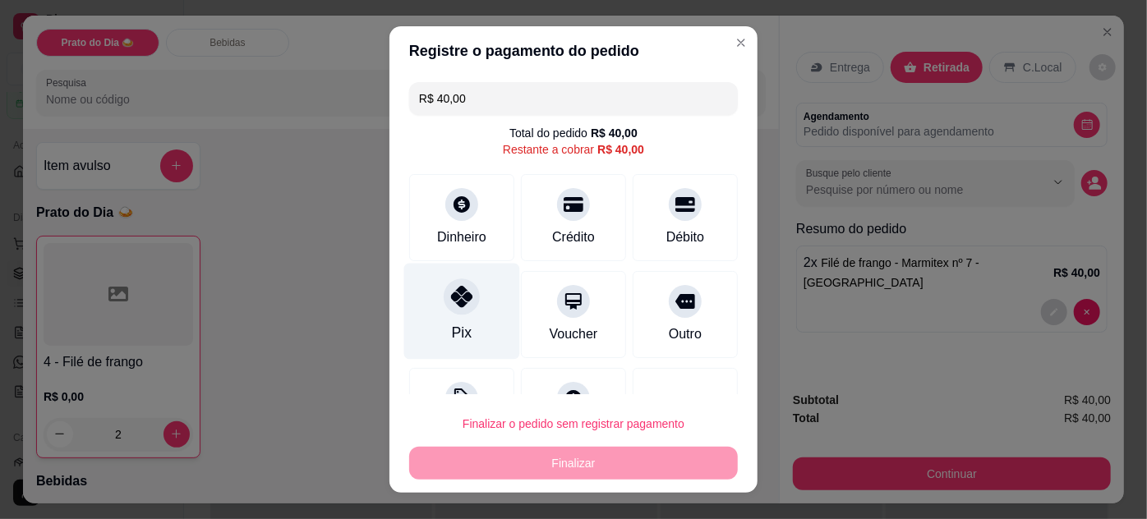
click at [473, 319] on div "Pix" at bounding box center [462, 311] width 116 height 96
type input "R$ 0,00"
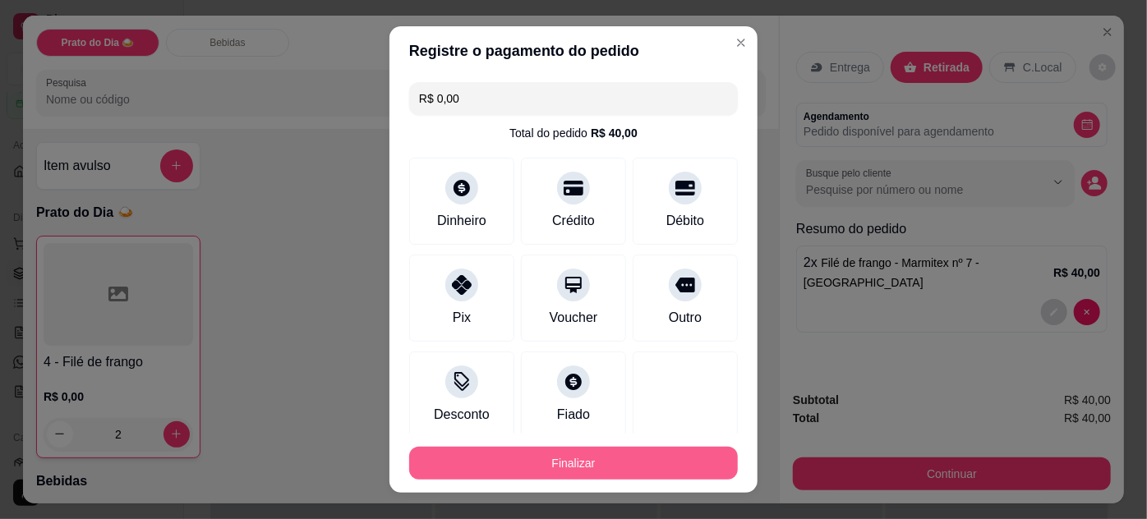
click at [612, 459] on button "Finalizar" at bounding box center [573, 463] width 329 height 33
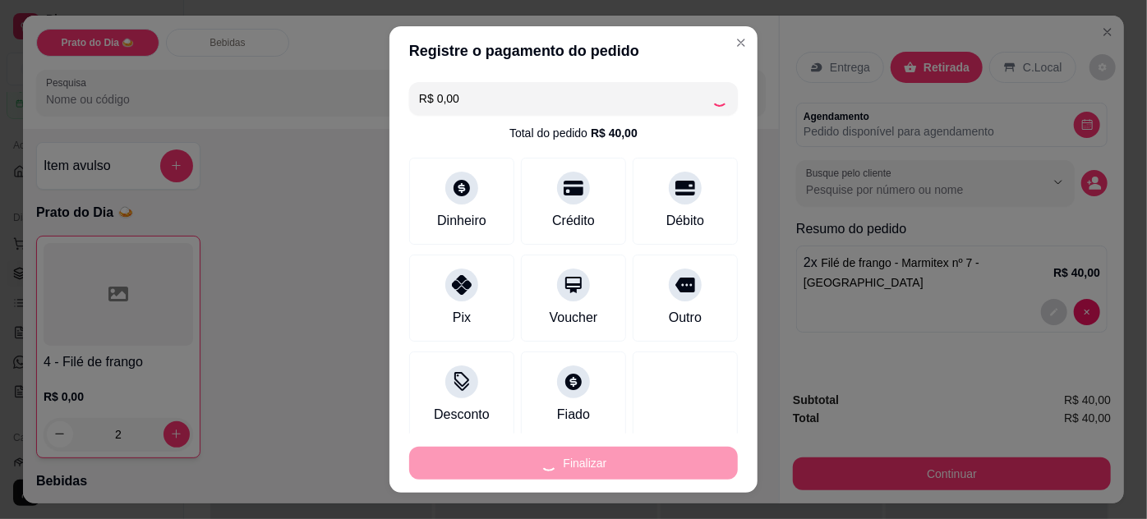
type input "0"
type input "-R$ 40,00"
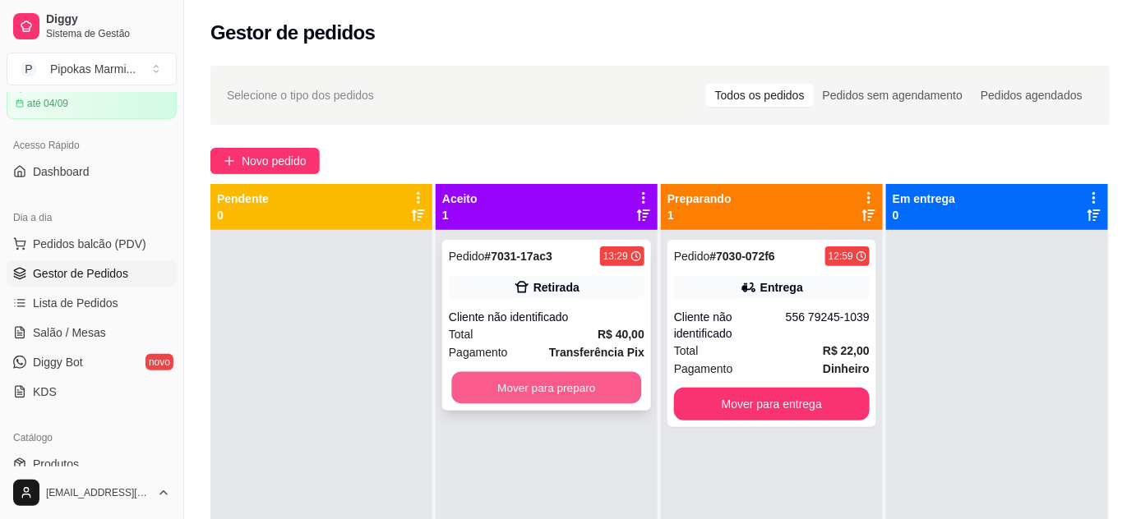
click at [526, 389] on button "Mover para preparo" at bounding box center [547, 388] width 190 height 32
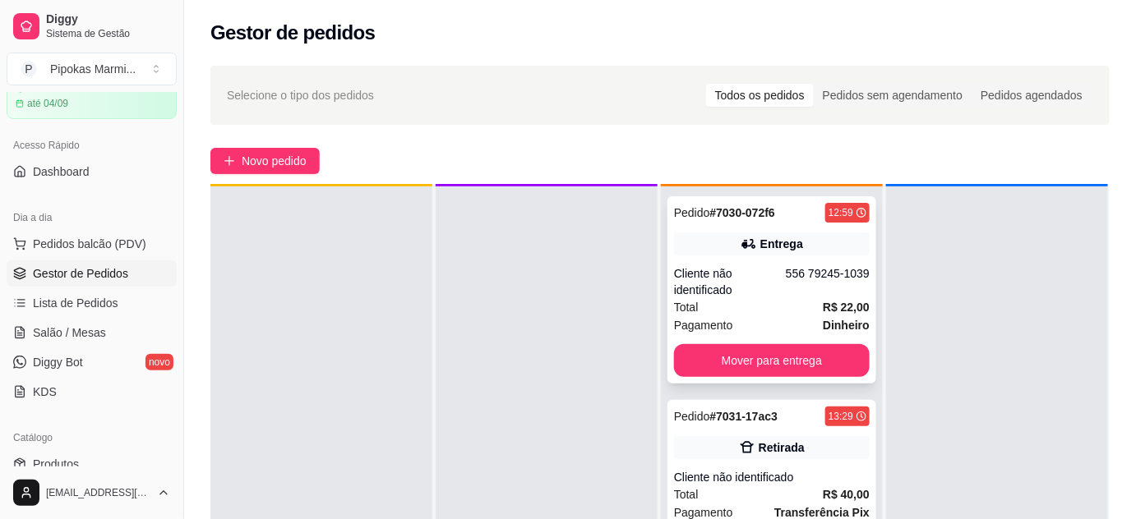
scroll to position [46, 0]
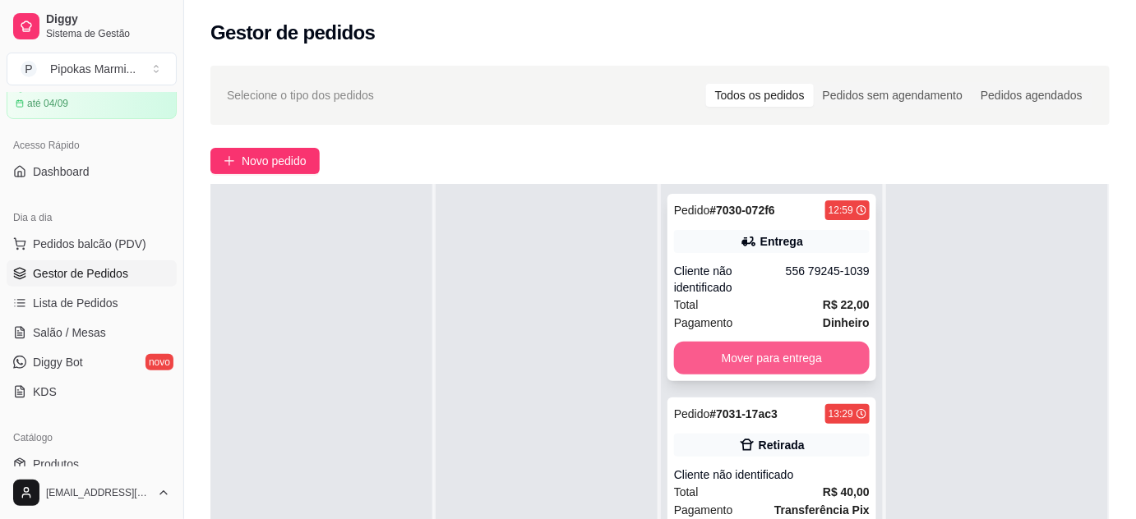
click at [774, 363] on button "Mover para entrega" at bounding box center [772, 358] width 196 height 33
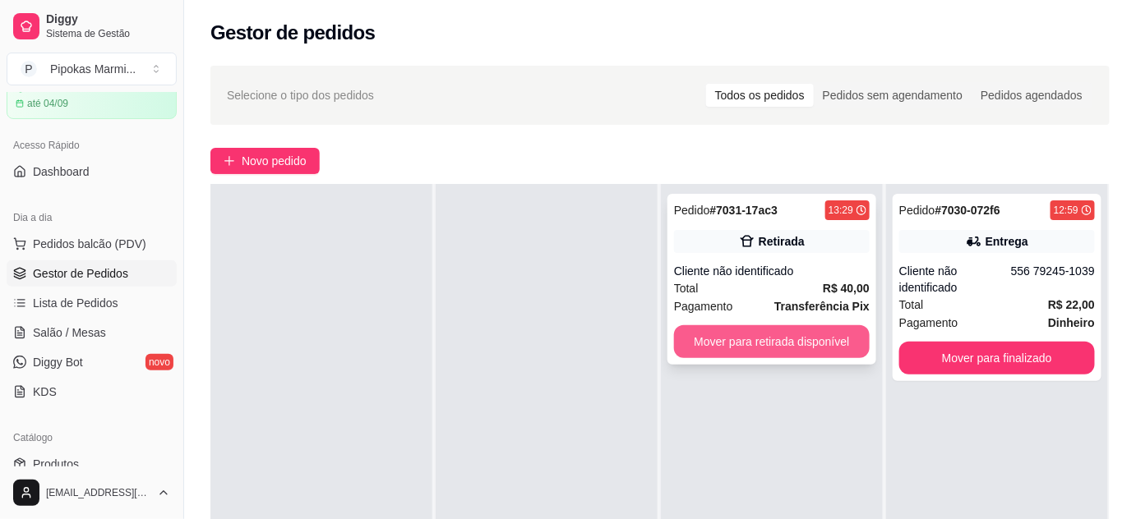
click at [776, 354] on button "Mover para retirada disponível" at bounding box center [772, 341] width 196 height 33
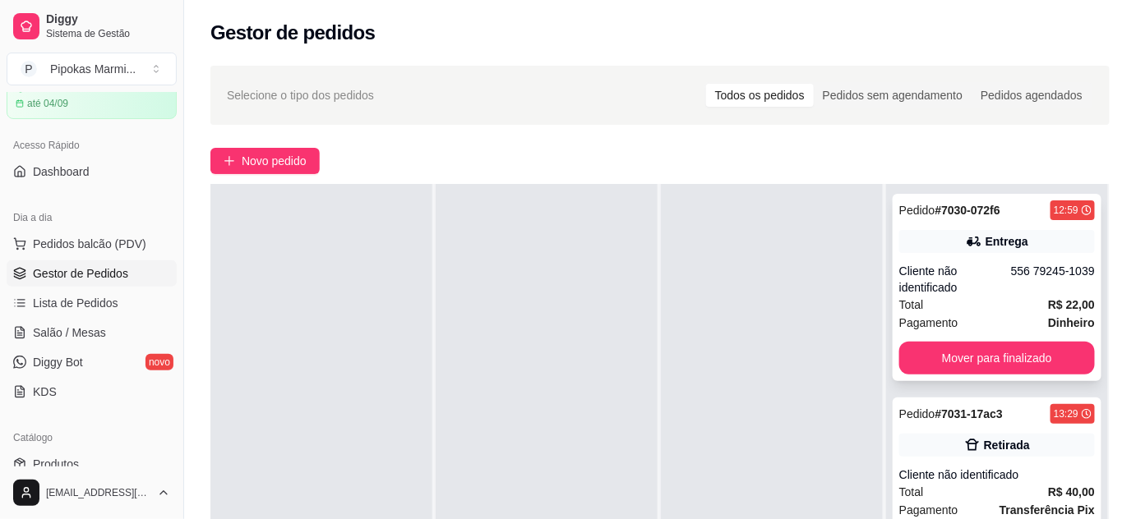
click at [962, 369] on button "Mover para finalizado" at bounding box center [997, 358] width 196 height 33
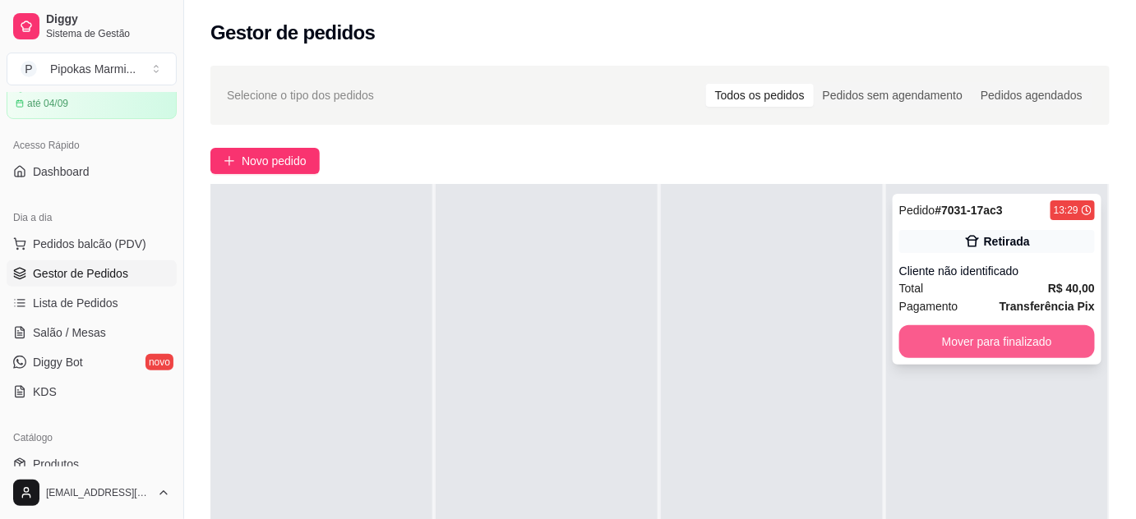
click at [966, 354] on button "Mover para finalizado" at bounding box center [997, 341] width 196 height 33
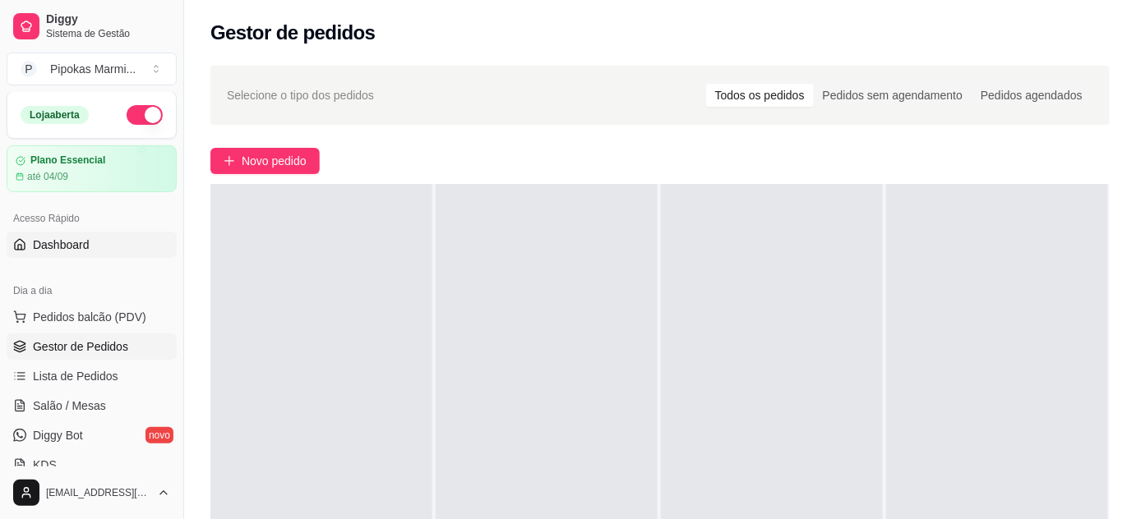
scroll to position [0, 0]
click at [138, 108] on button "button" at bounding box center [145, 116] width 36 height 20
click at [718, 444] on div at bounding box center [772, 443] width 222 height 519
click at [458, 223] on div at bounding box center [547, 443] width 222 height 519
